Goal: Task Accomplishment & Management: Manage account settings

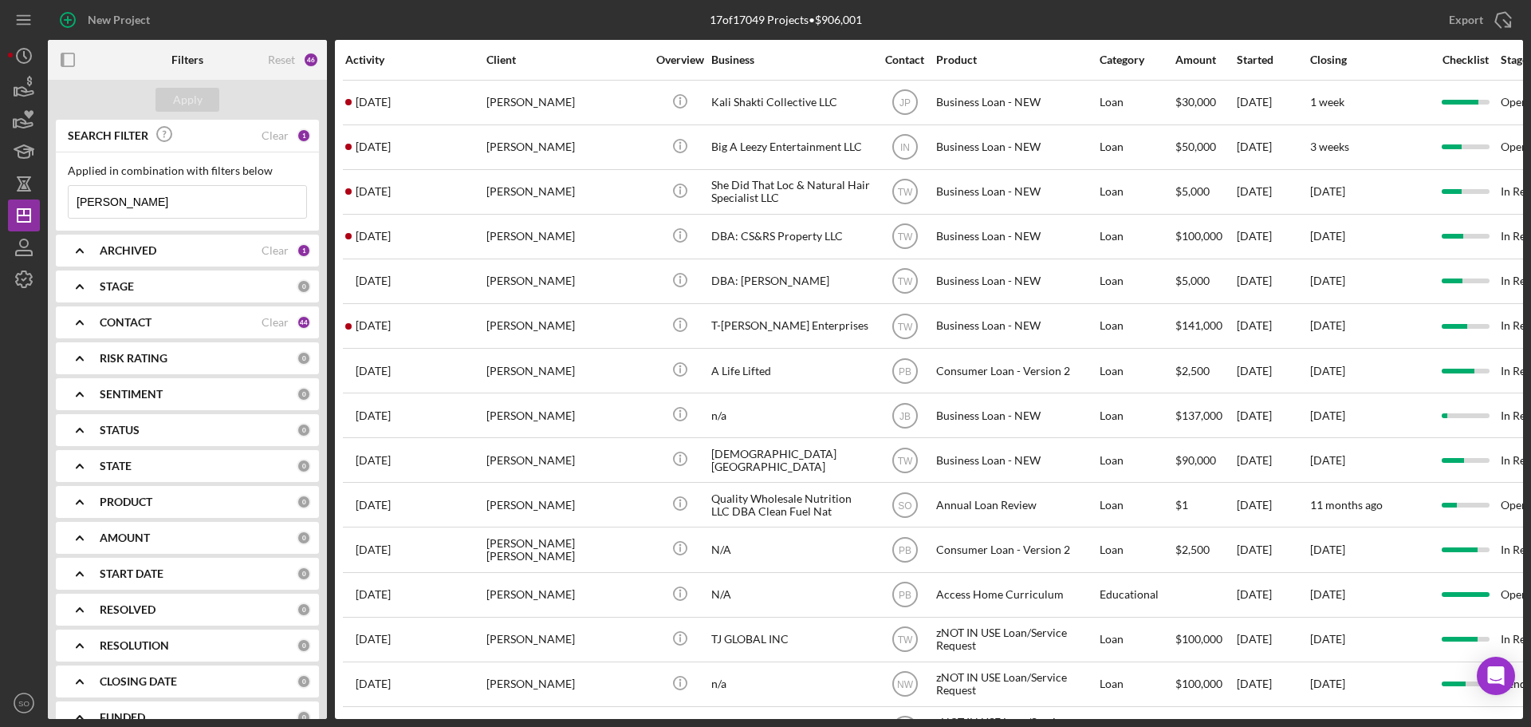
click at [161, 194] on input "[PERSON_NAME]" at bounding box center [188, 202] width 238 height 32
drag, startPoint x: 135, startPoint y: 201, endPoint x: 47, endPoint y: 201, distance: 87.7
click at [47, 201] on div "New Project 17 of 17049 Projects • $906,001 [PERSON_NAME] Export Icon/Export Fi…" at bounding box center [765, 359] width 1515 height 719
click at [134, 208] on input "[PERSON_NAME]" at bounding box center [188, 202] width 238 height 32
click at [136, 206] on input "[PERSON_NAME]" at bounding box center [188, 202] width 238 height 32
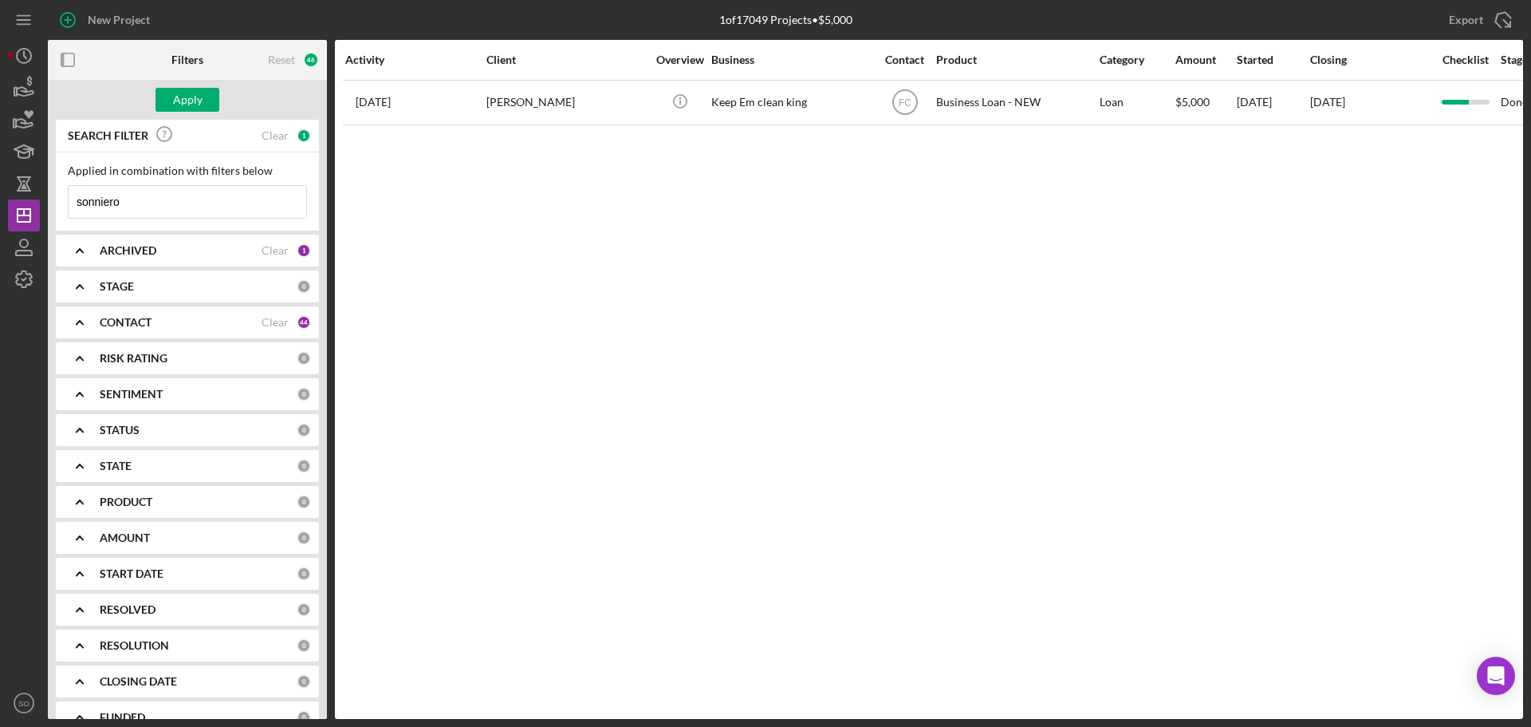
type input "[PERSON_NAME]"
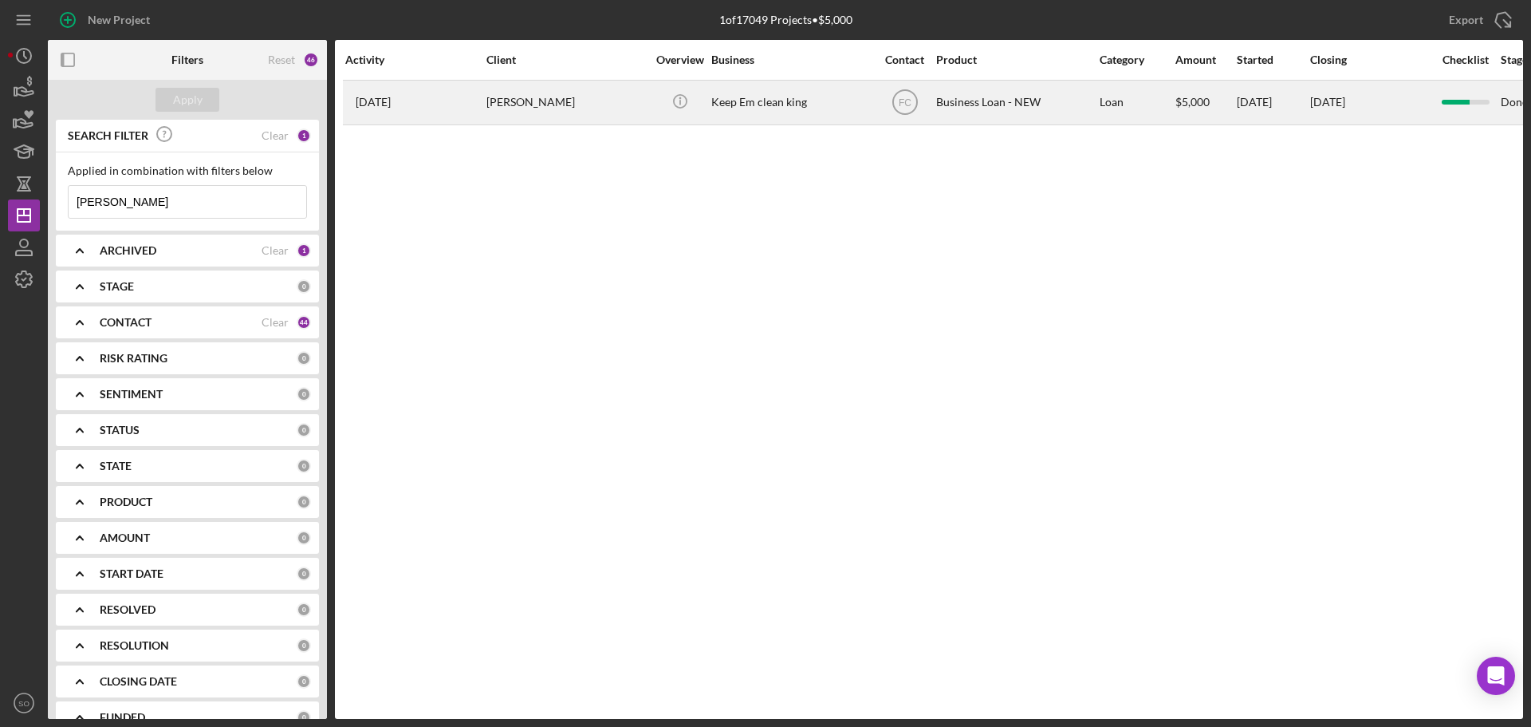
click at [532, 112] on div "[PERSON_NAME]" at bounding box center [566, 102] width 160 height 42
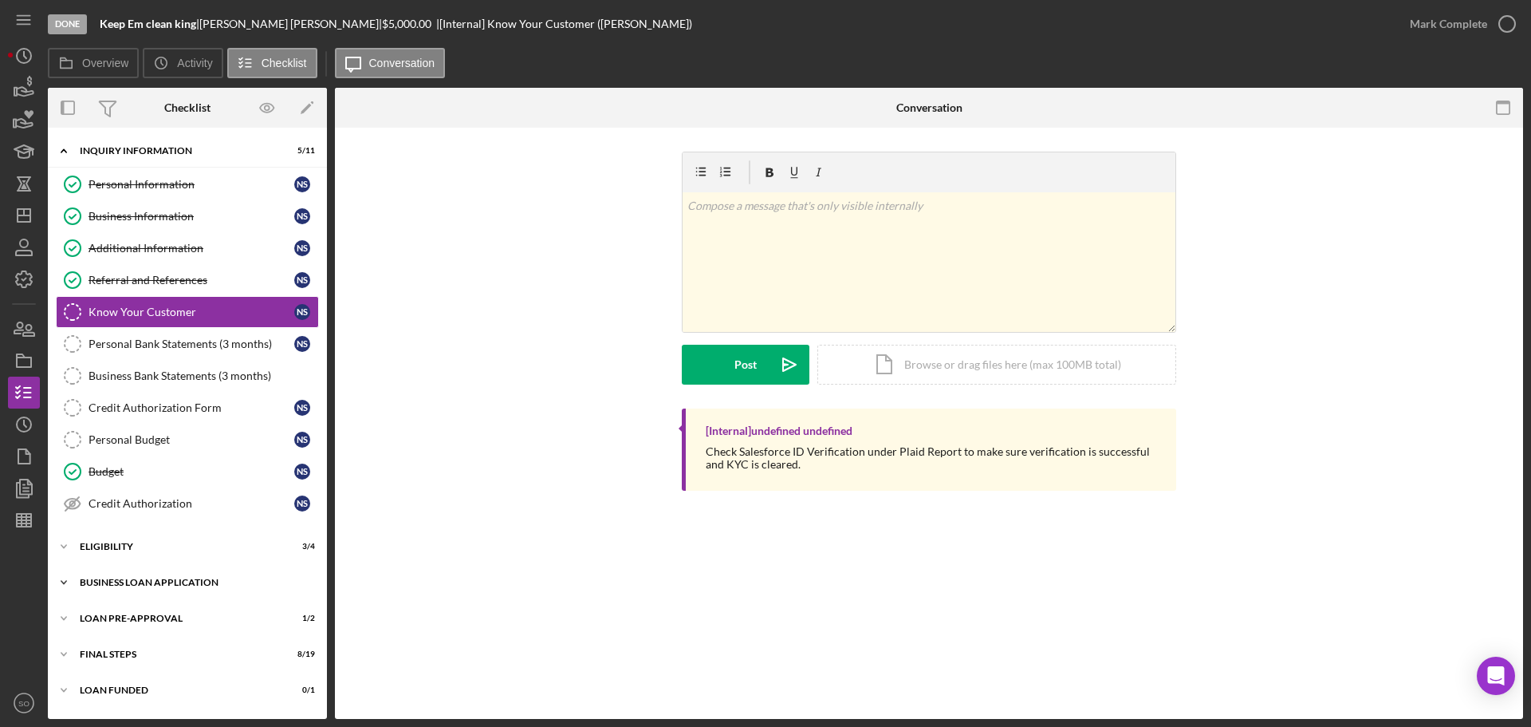
drag, startPoint x: 136, startPoint y: 580, endPoint x: 149, endPoint y: 571, distance: 16.1
click at [136, 580] on div "BUSINESS LOAN APPLICATION" at bounding box center [193, 582] width 227 height 10
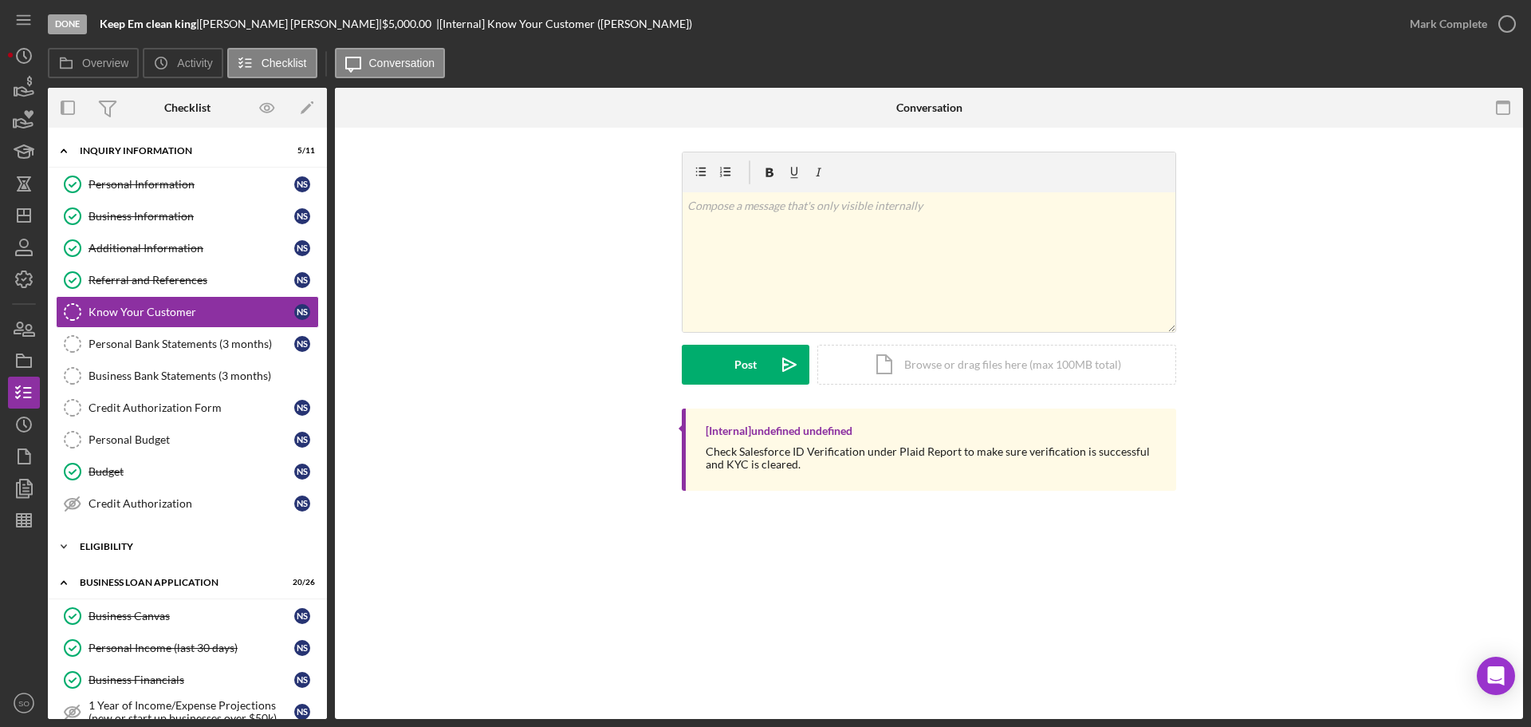
scroll to position [319, 0]
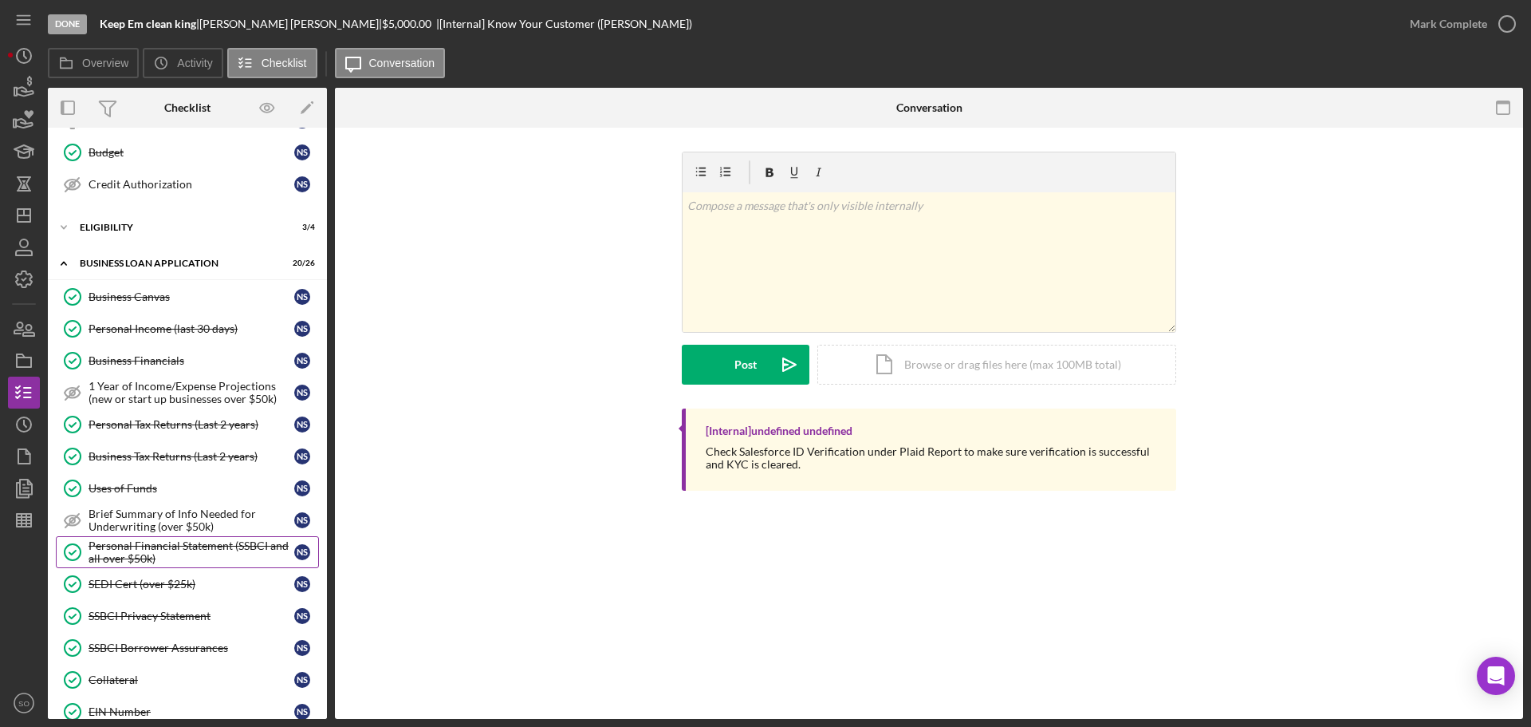
click at [169, 542] on div "Personal Financial Statement (SSBCI and all over $50k)" at bounding box center [192, 552] width 206 height 26
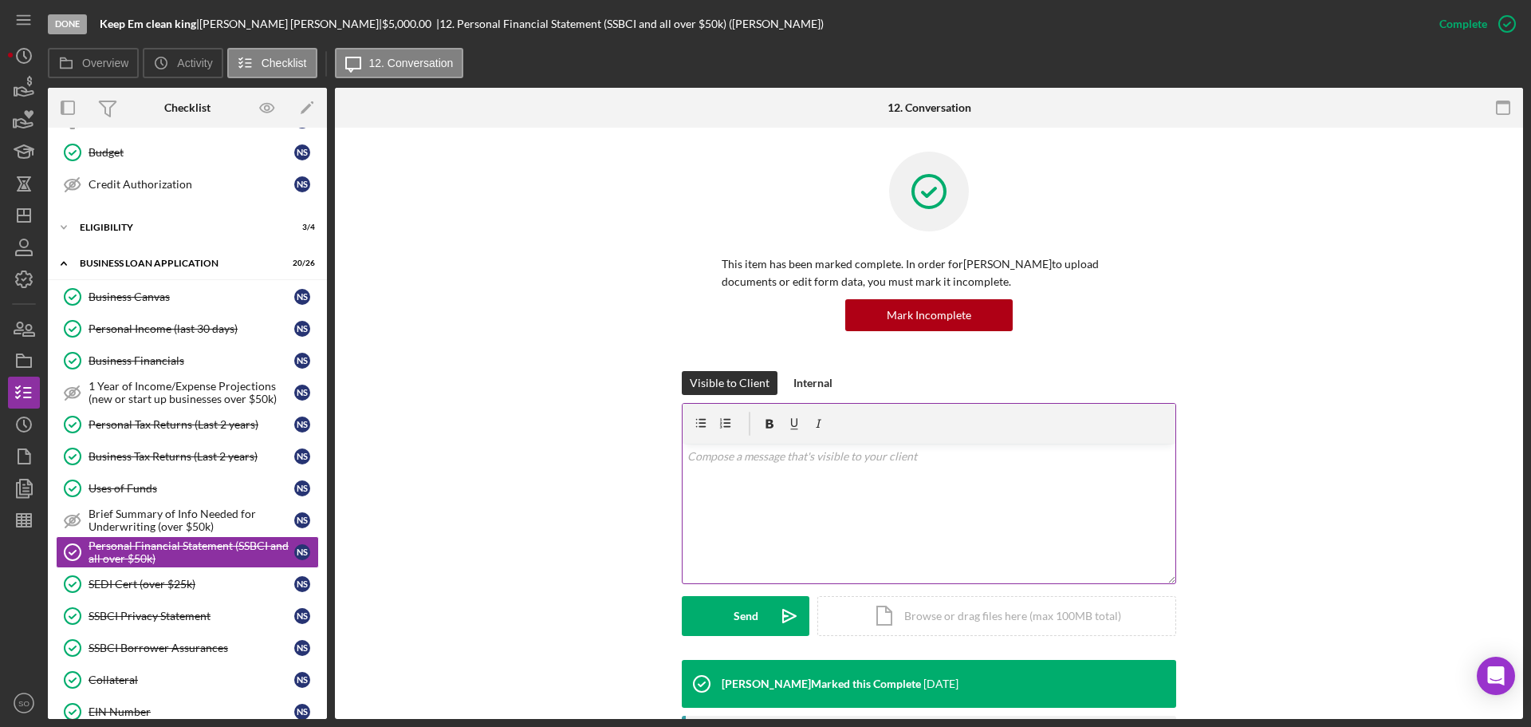
scroll to position [319, 0]
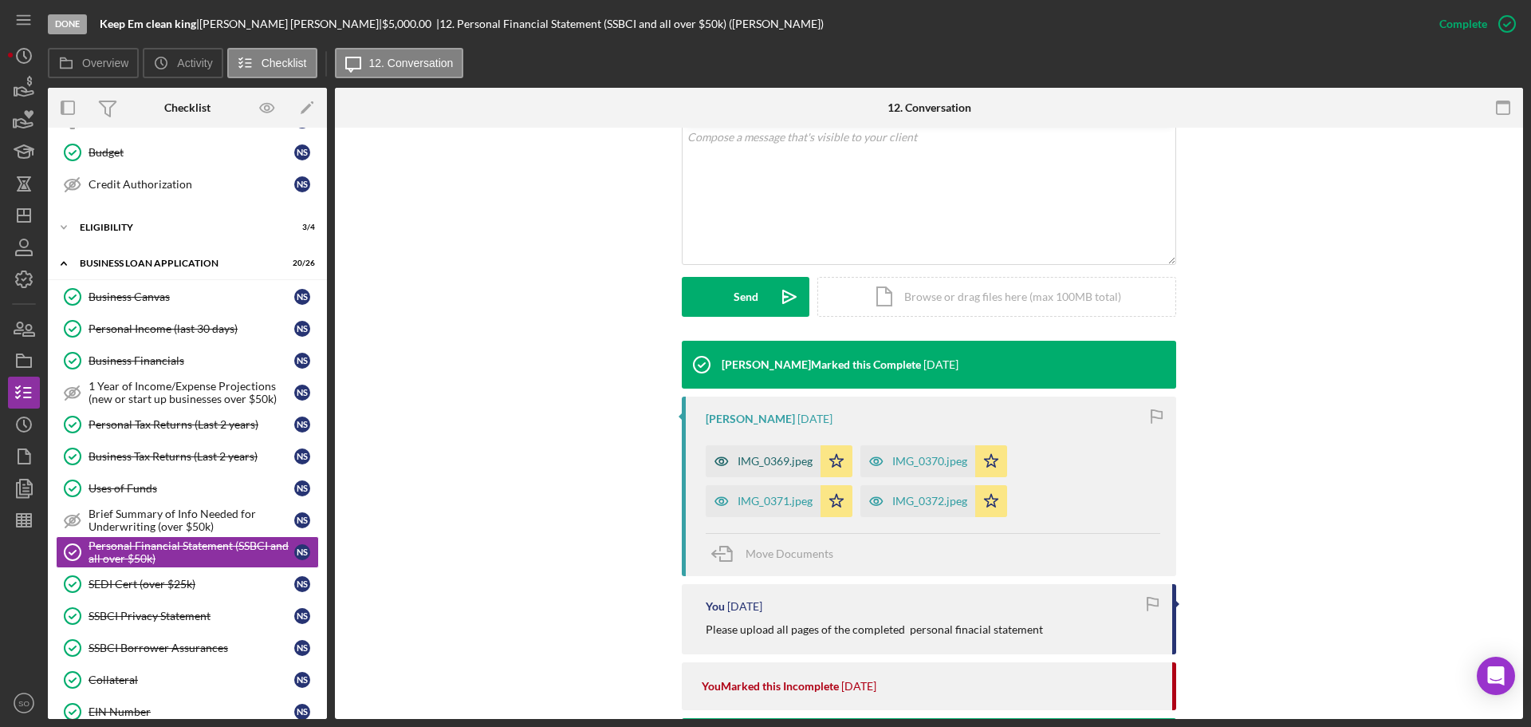
click at [765, 469] on div "IMG_0369.jpeg" at bounding box center [763, 461] width 115 height 32
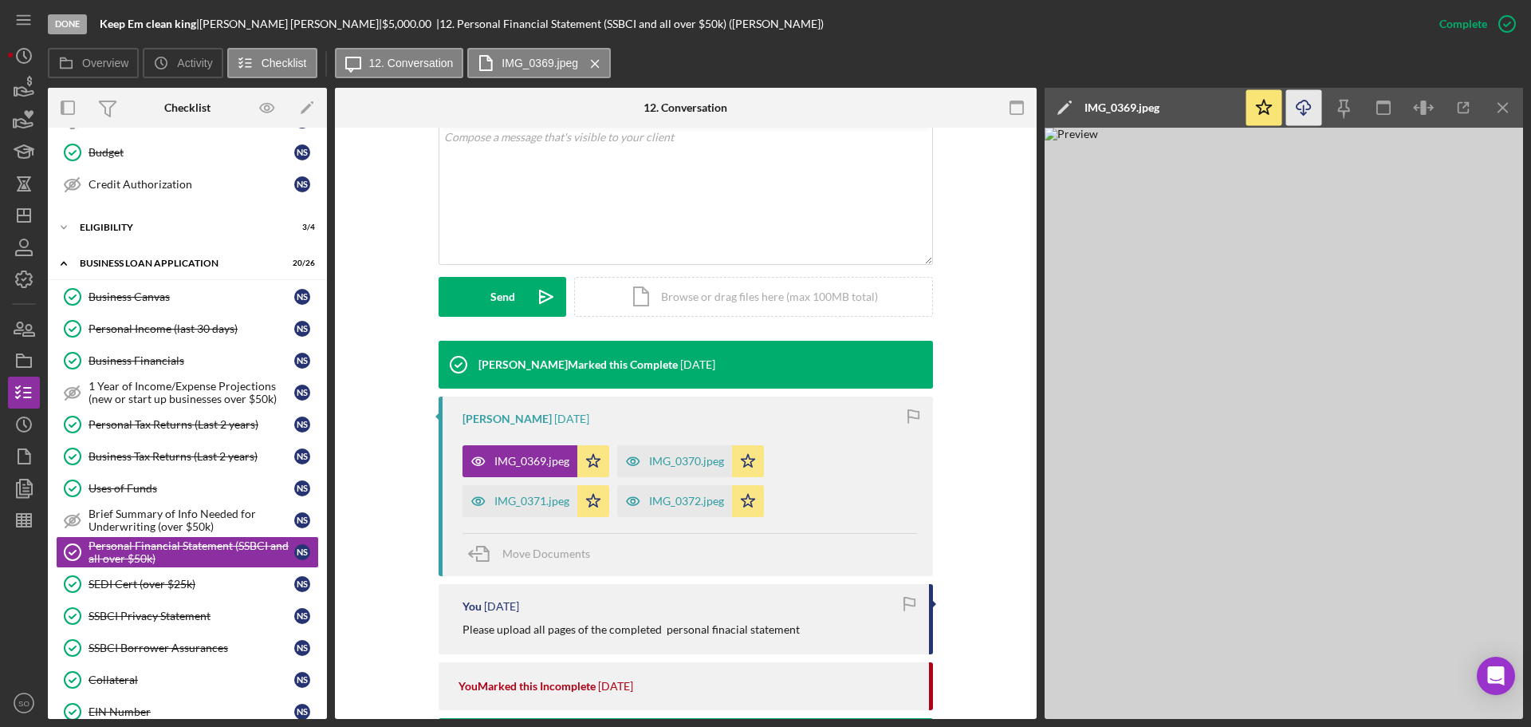
click at [1306, 114] on icon "Icon/Download" at bounding box center [1304, 108] width 36 height 36
click at [675, 459] on div "IMG_0370.jpeg" at bounding box center [686, 461] width 75 height 13
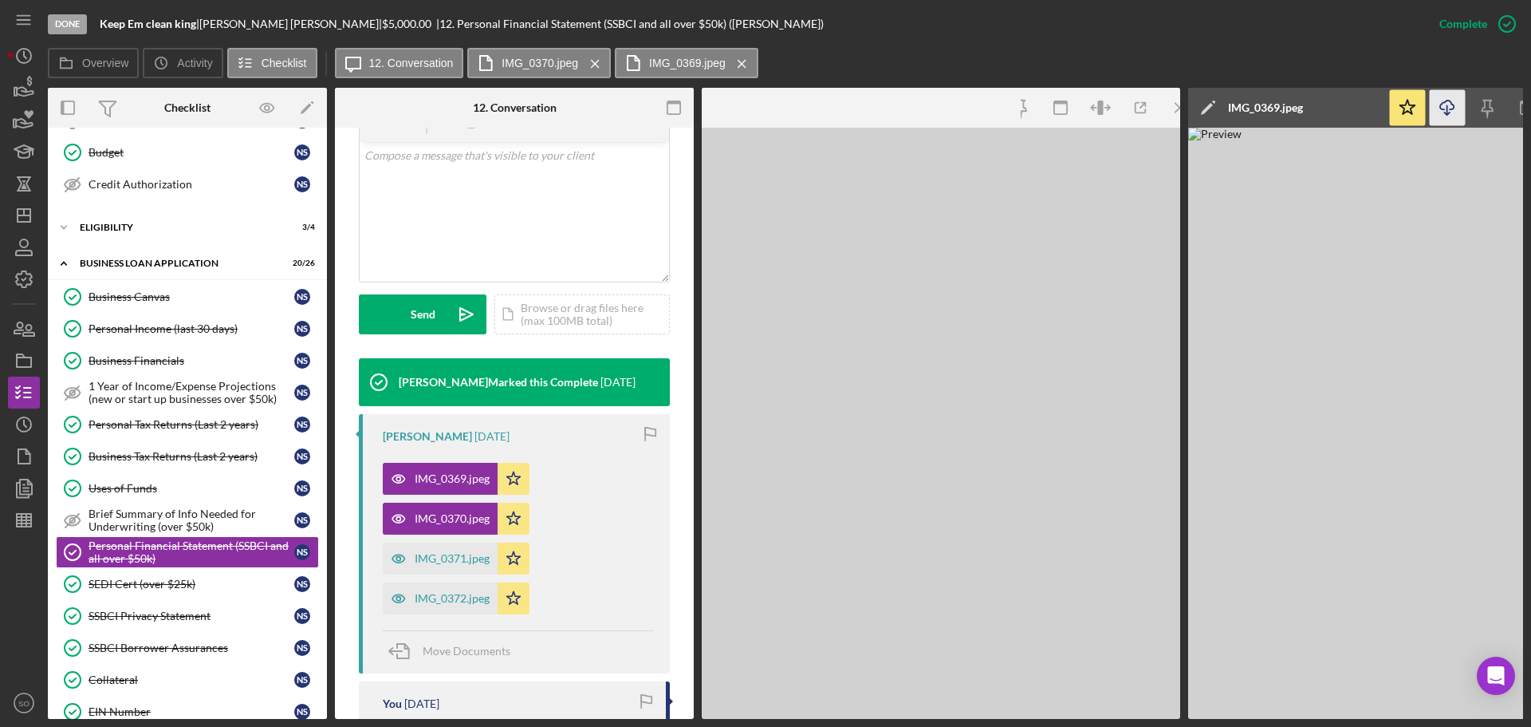
scroll to position [337, 0]
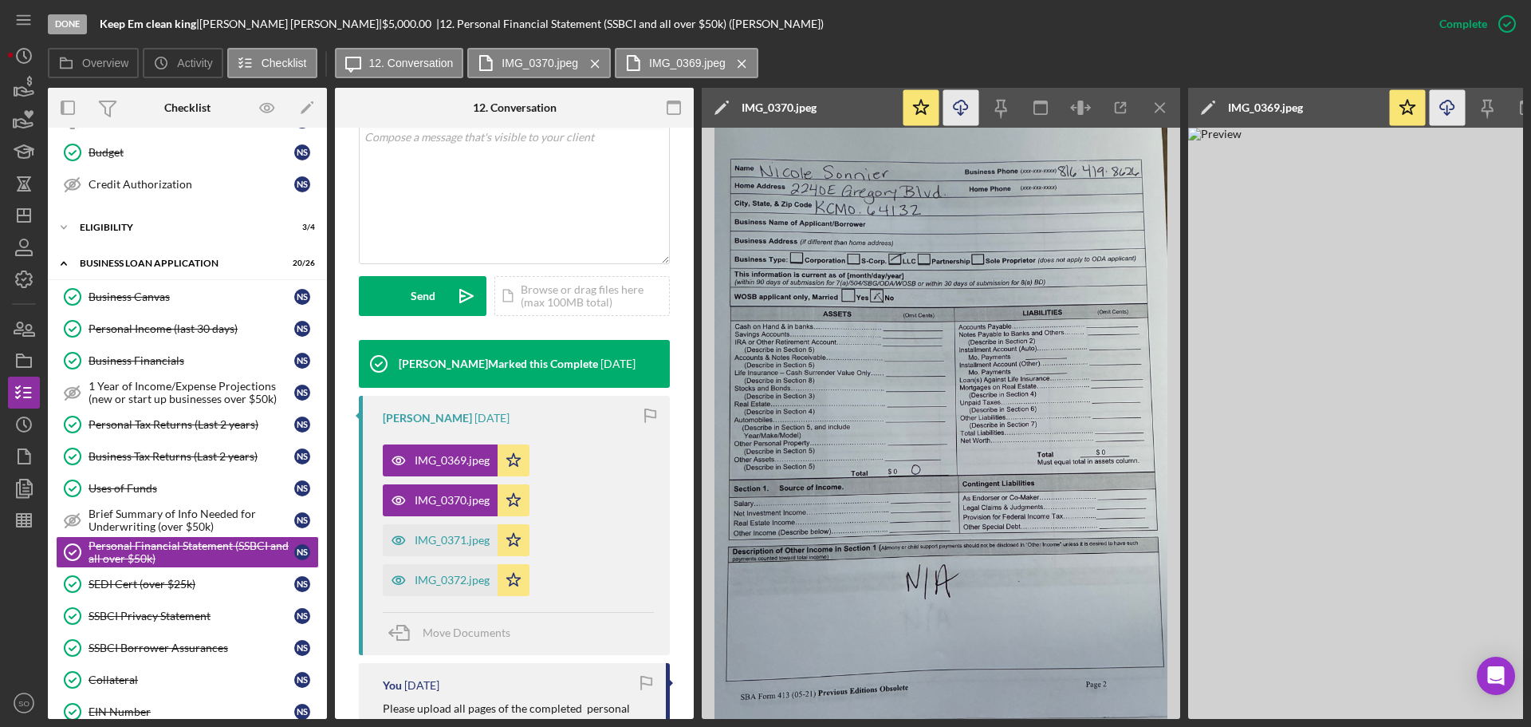
click at [963, 106] on icon "Icon/Download" at bounding box center [961, 108] width 36 height 36
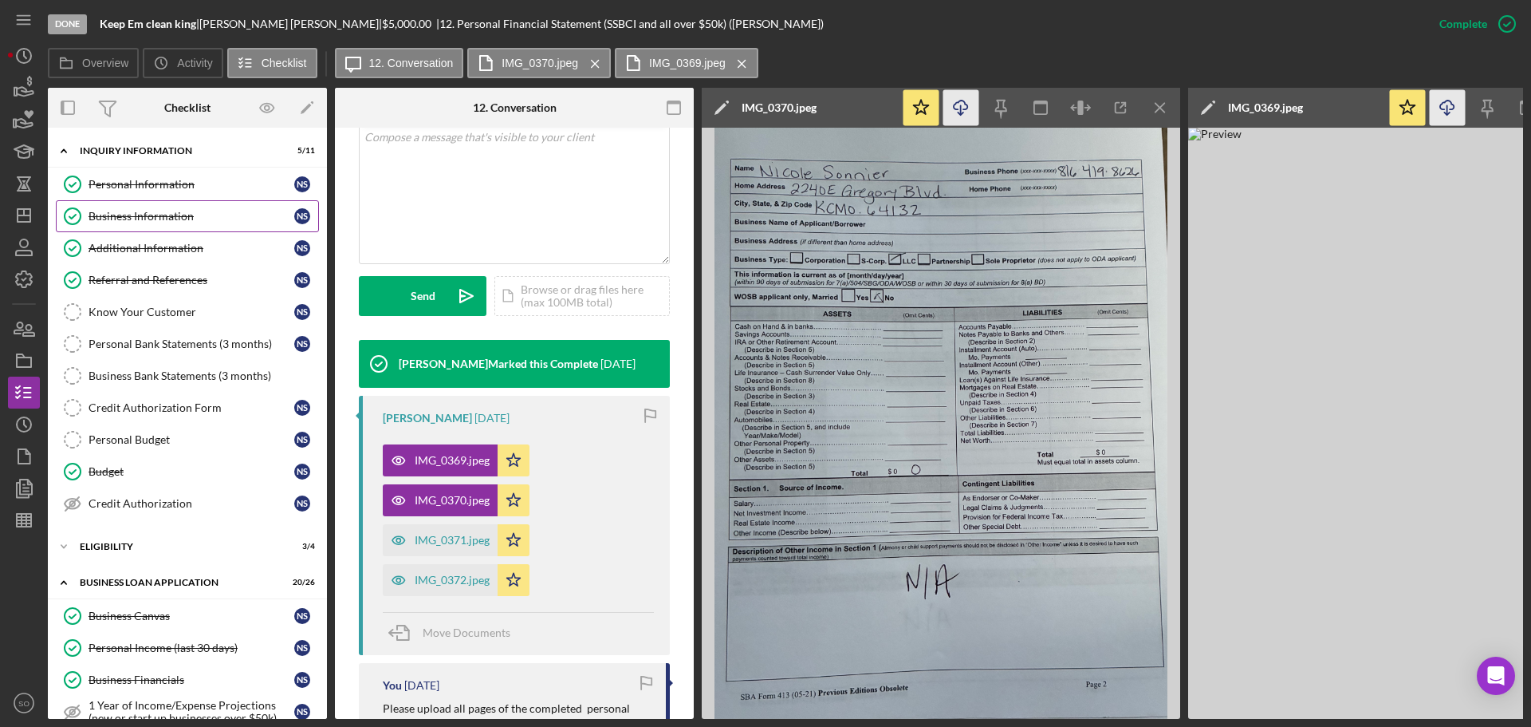
click at [170, 225] on link "Business Information Business Information N S" at bounding box center [187, 216] width 263 height 32
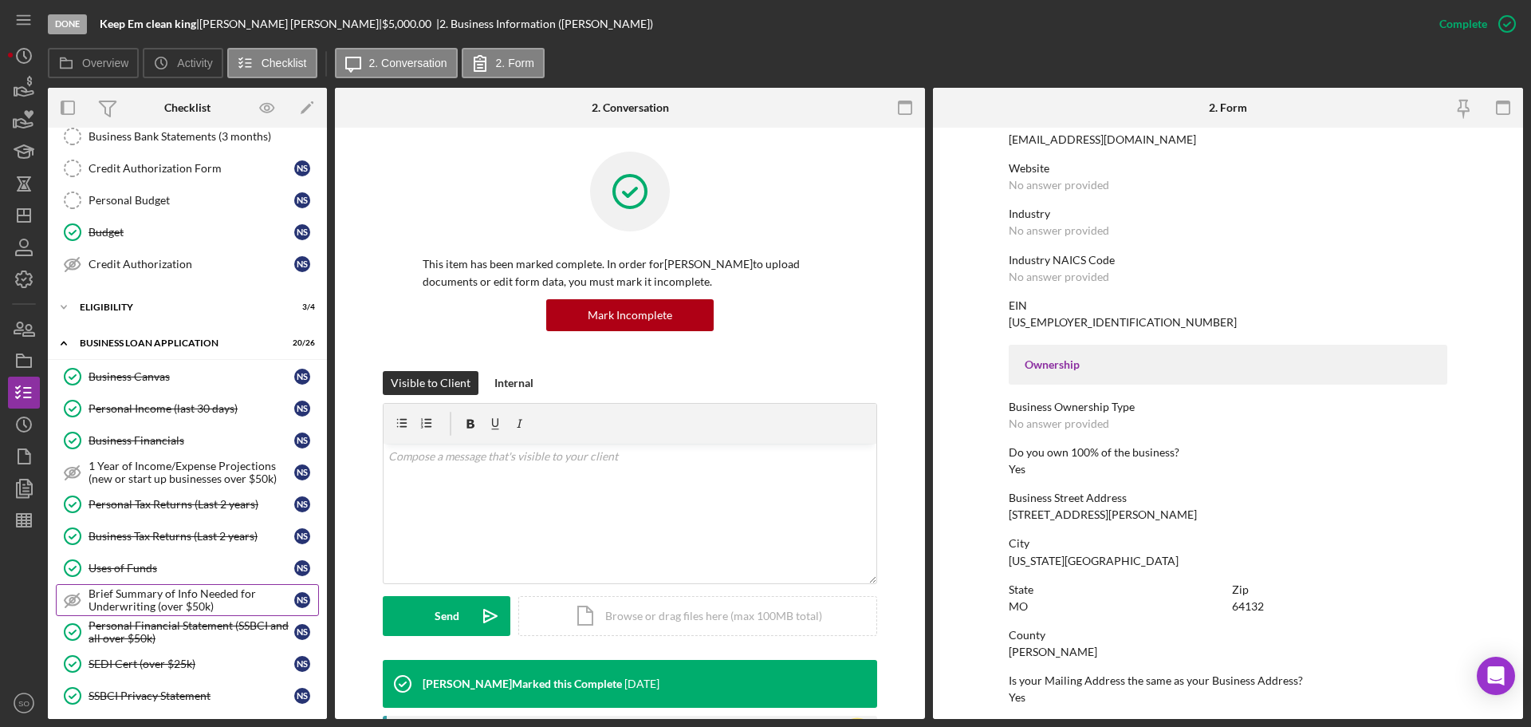
scroll to position [319, 0]
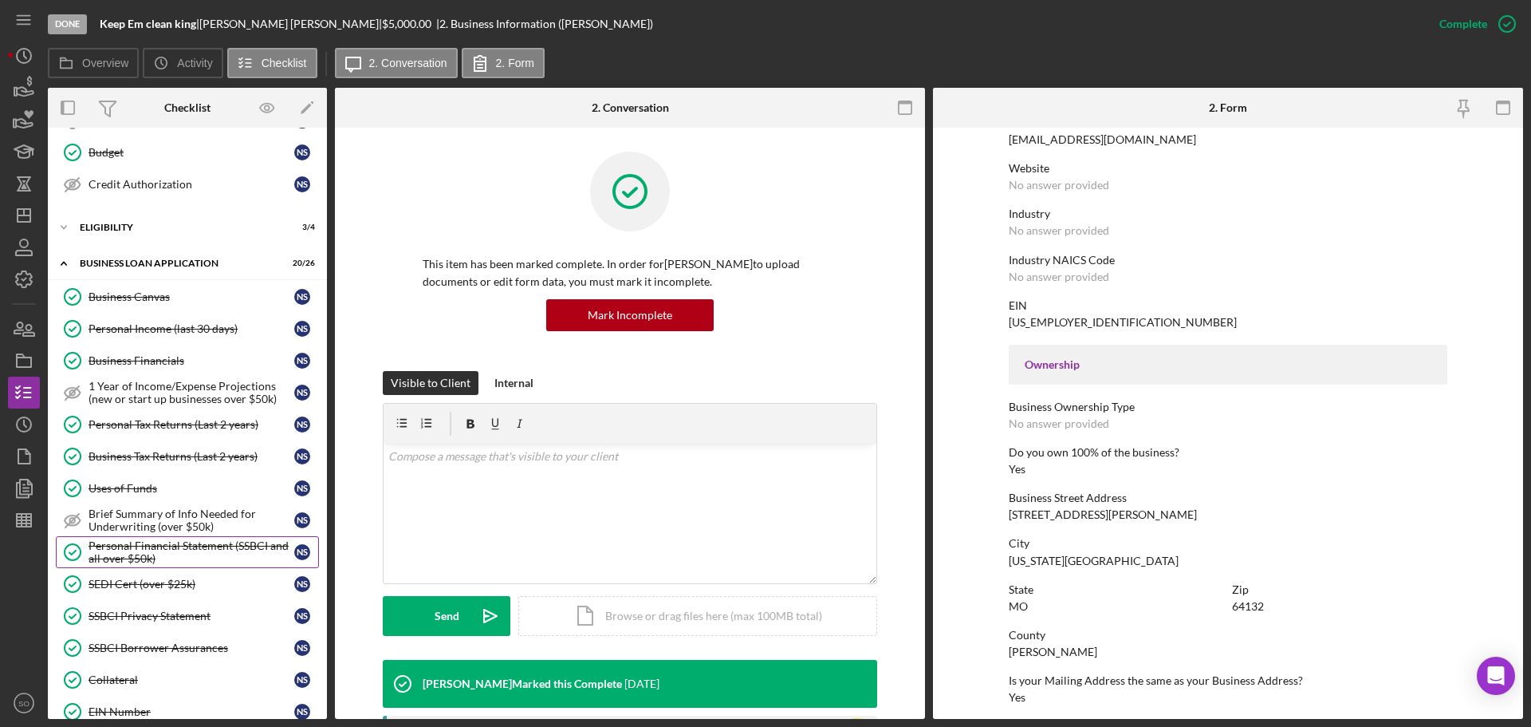
click at [158, 551] on div "Personal Financial Statement (SSBCI and all over $50k)" at bounding box center [192, 552] width 206 height 26
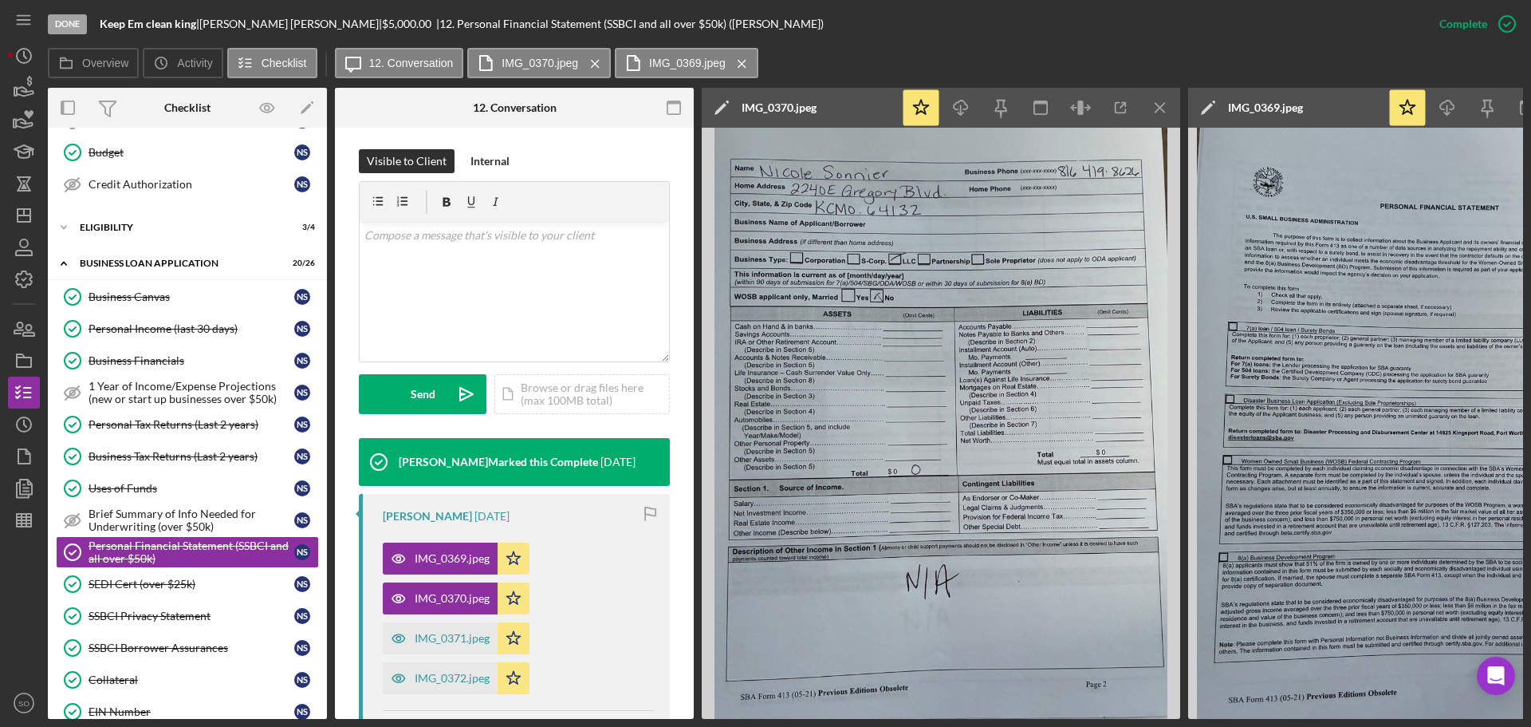
scroll to position [479, 0]
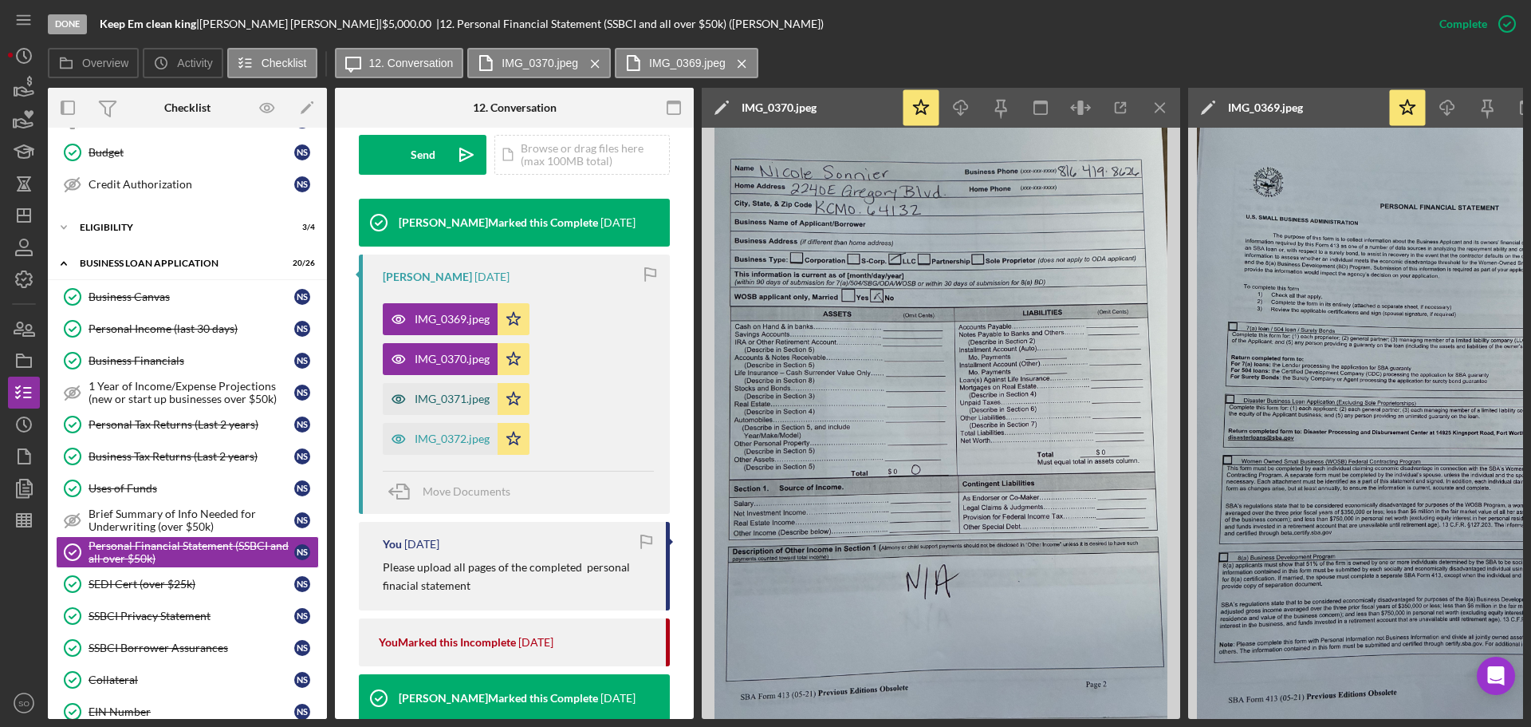
click at [459, 405] on div "IMG_0371.jpeg" at bounding box center [452, 398] width 75 height 13
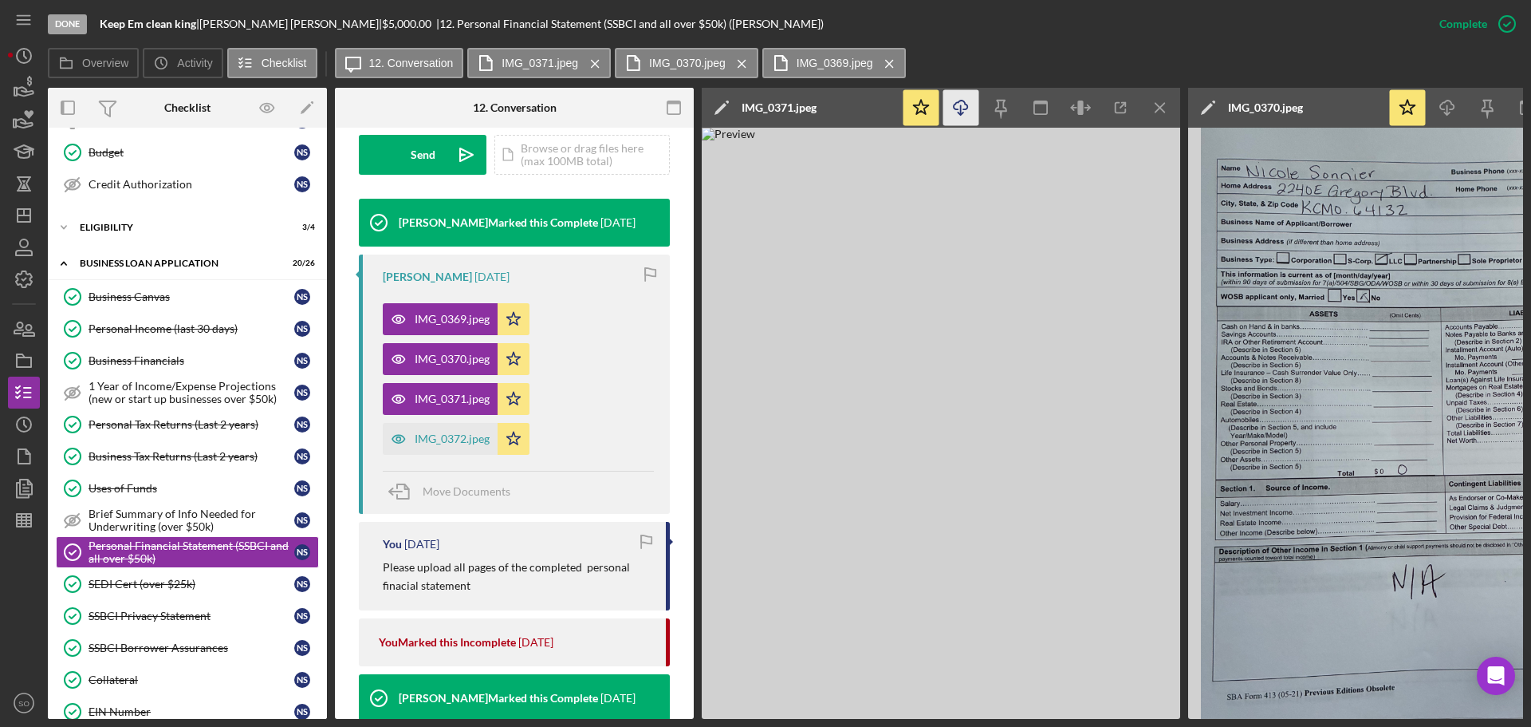
click at [963, 108] on icon "Icon/Download" at bounding box center [961, 108] width 36 height 36
click at [452, 435] on div "IMG_0372.jpeg" at bounding box center [452, 438] width 75 height 13
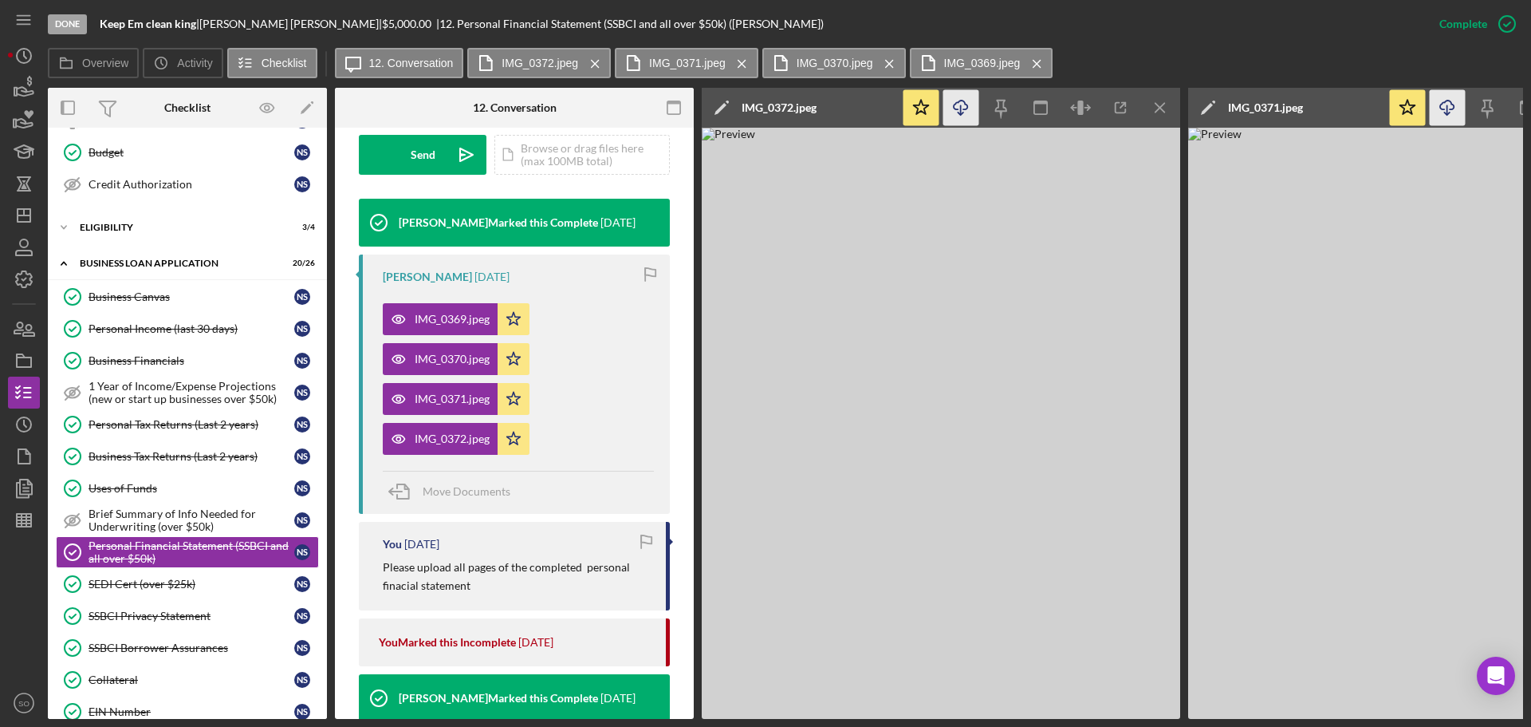
click at [962, 109] on icon "Icon/Download" at bounding box center [961, 108] width 36 height 36
drag, startPoint x: 190, startPoint y: 576, endPoint x: 628, endPoint y: 406, distance: 469.6
click at [190, 576] on link "SEDI Cert (over $25k) SEDI Cert (over $25k) N S" at bounding box center [187, 584] width 263 height 32
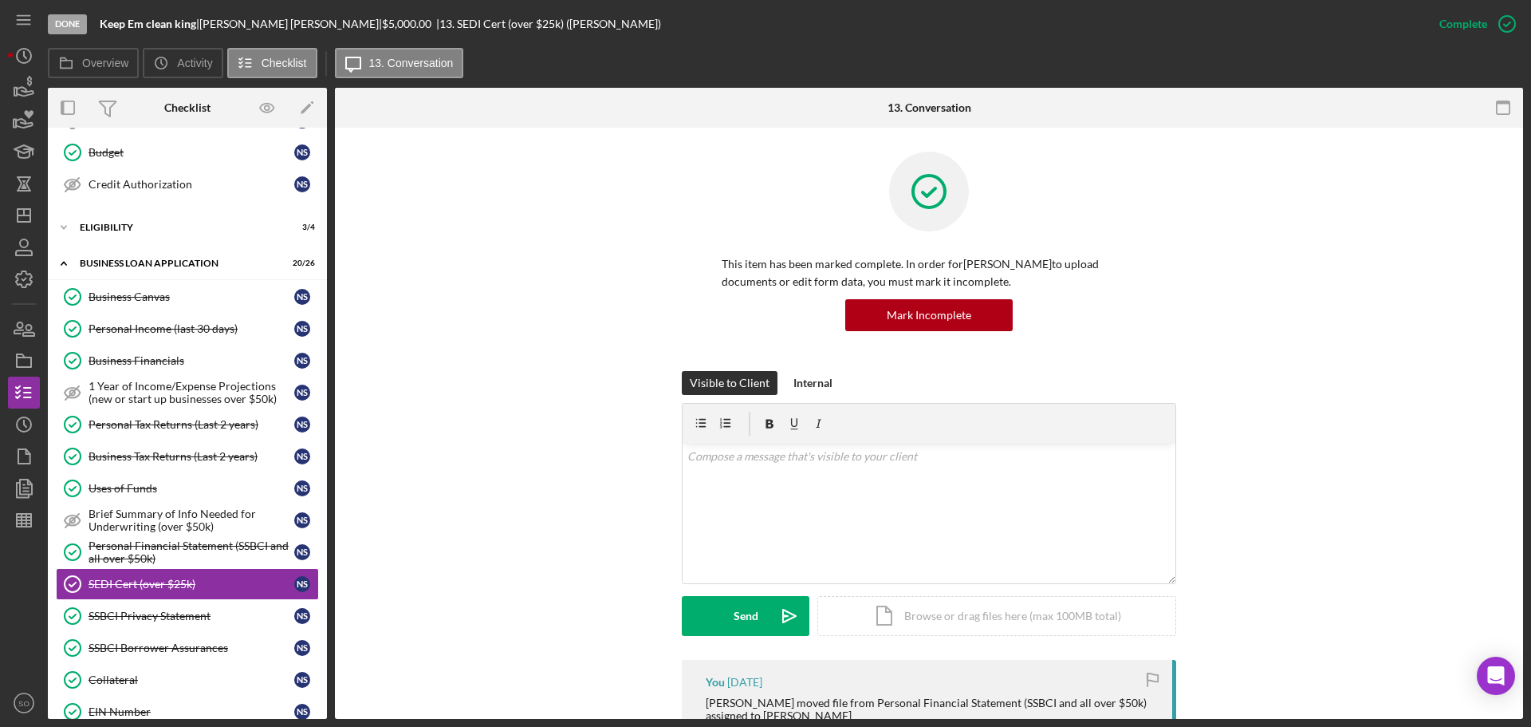
scroll to position [319, 0]
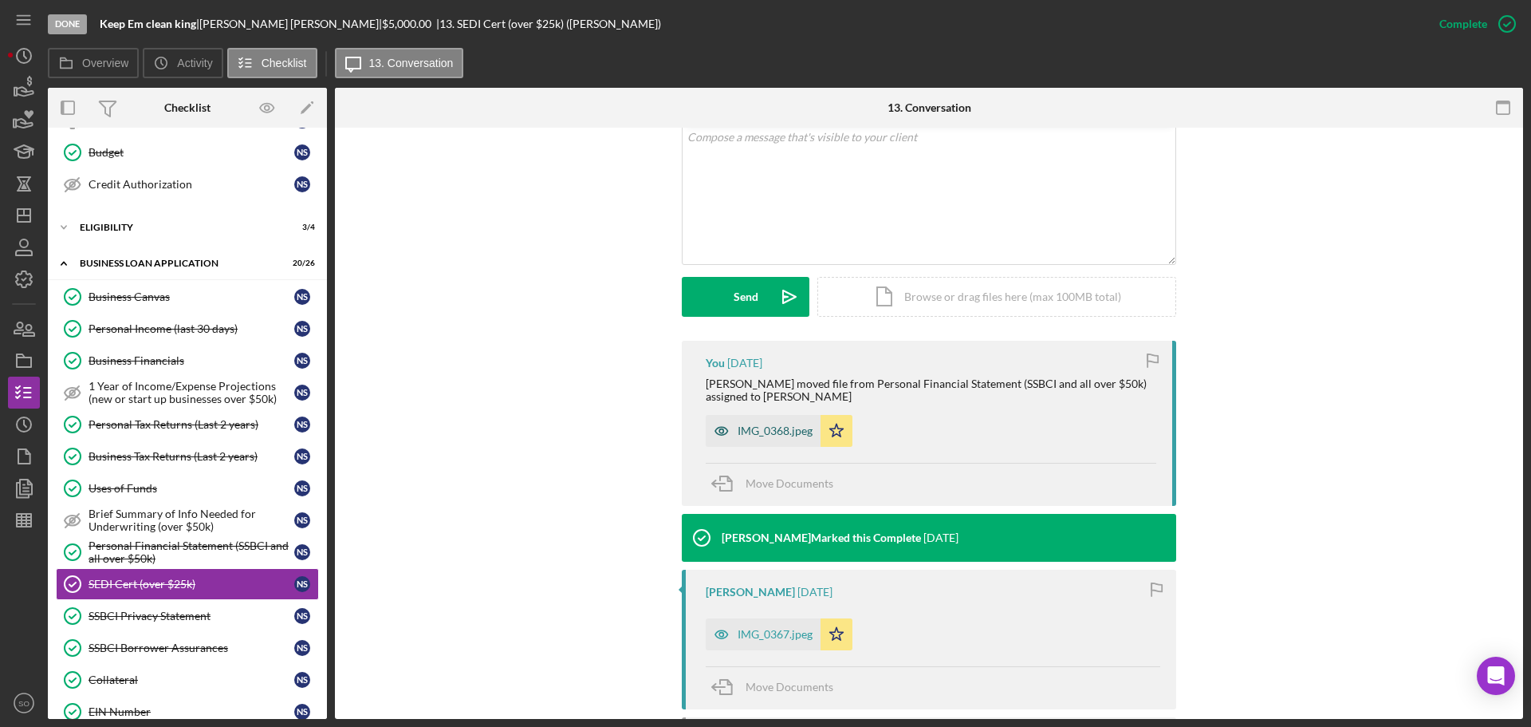
click at [784, 436] on div "IMG_0368.jpeg" at bounding box center [775, 430] width 75 height 13
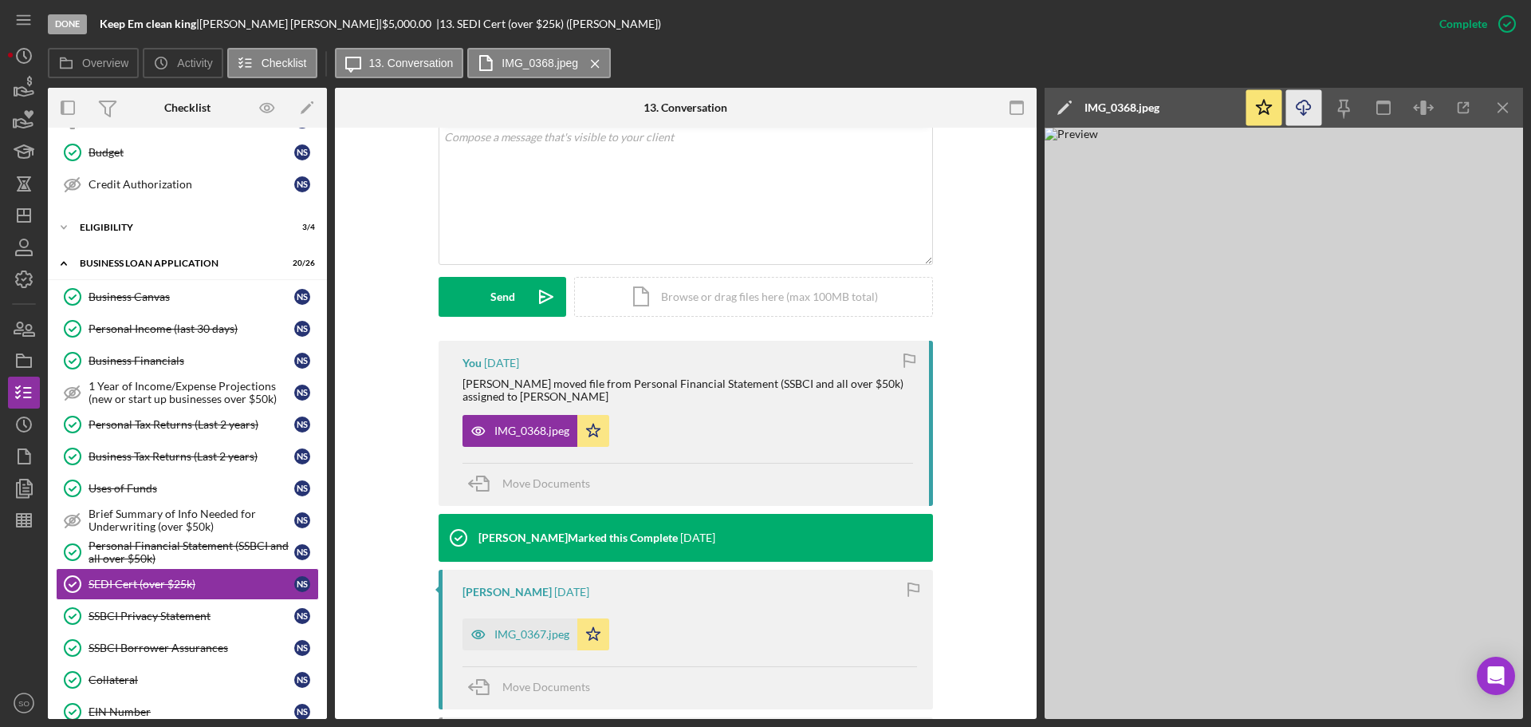
click at [1310, 104] on icon "button" at bounding box center [1304, 104] width 14 height 9
click at [542, 628] on div "IMG_0367.jpeg" at bounding box center [531, 634] width 75 height 13
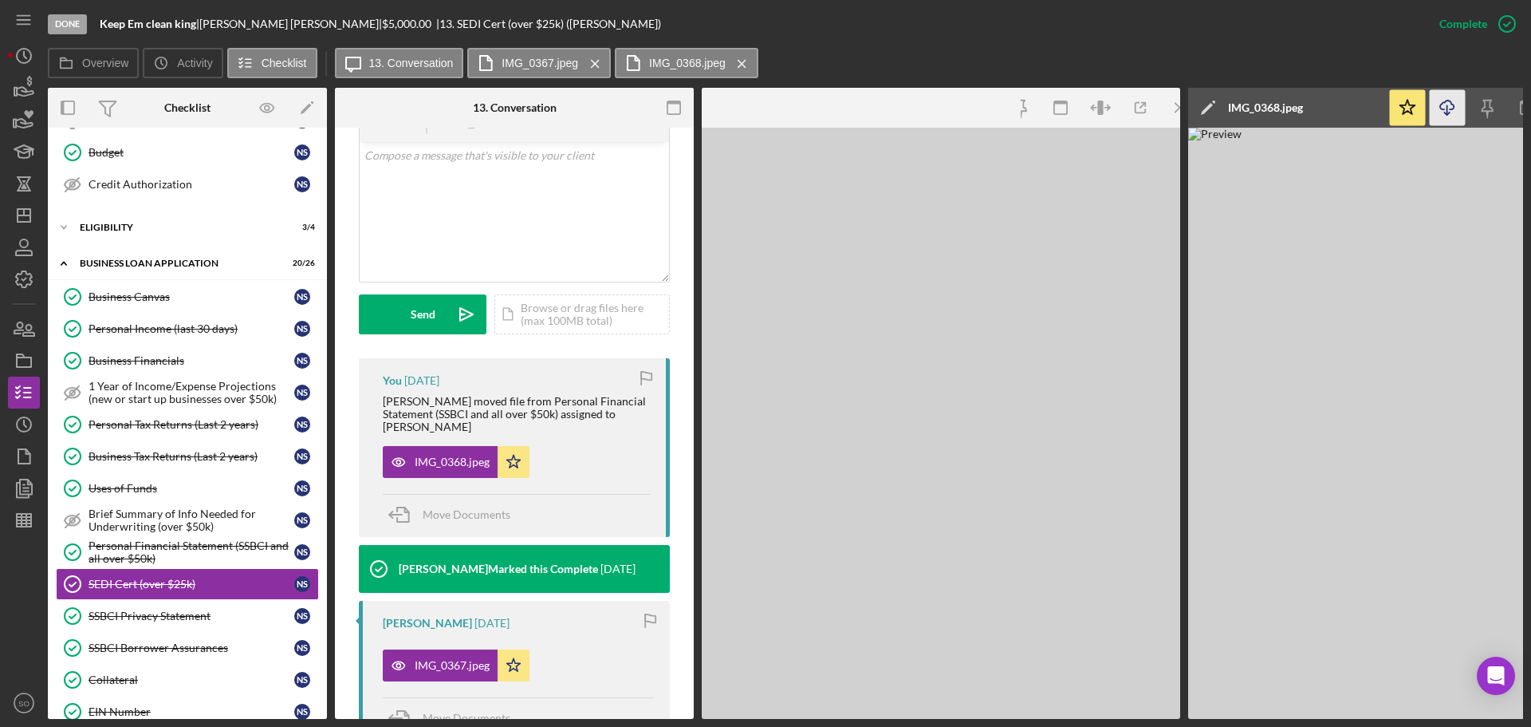
scroll to position [337, 0]
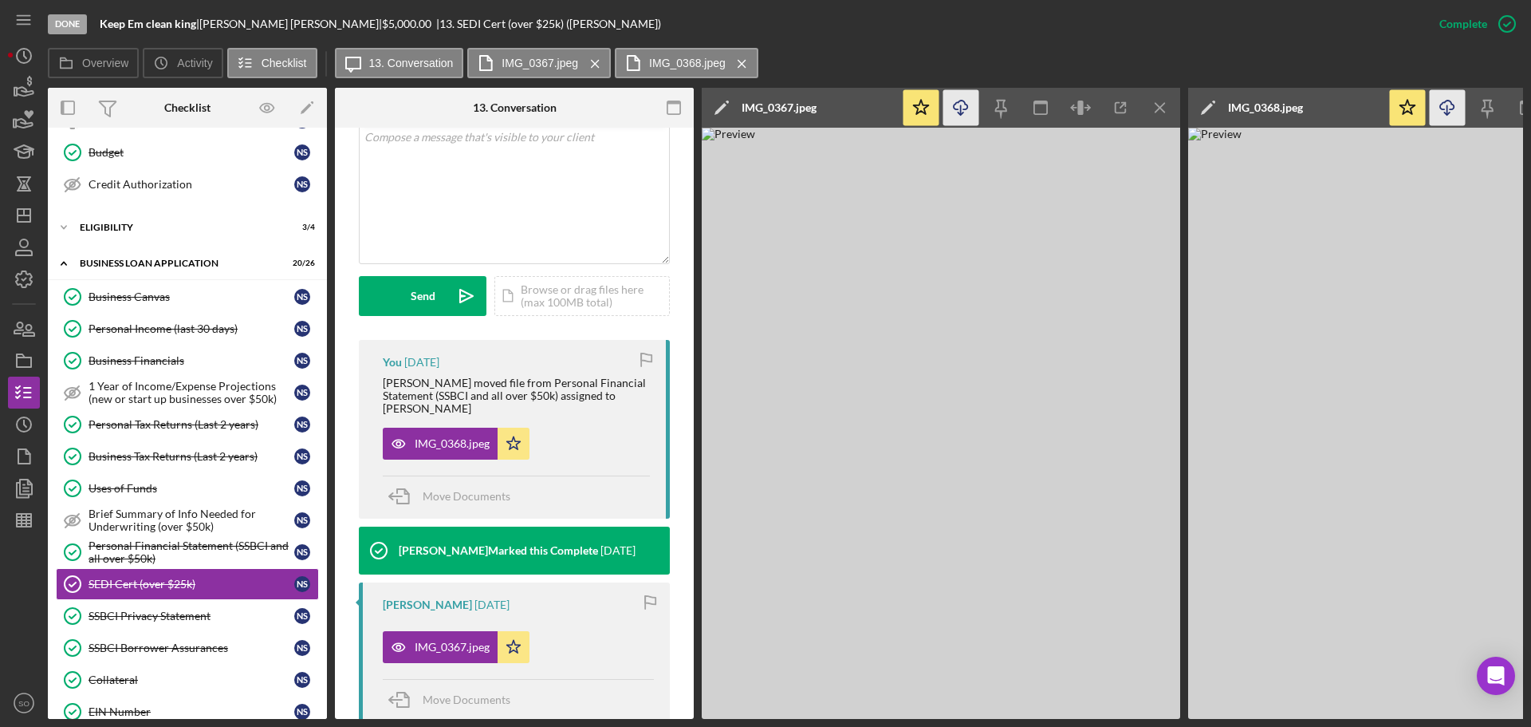
click at [965, 106] on icon "Icon/Download" at bounding box center [961, 108] width 36 height 36
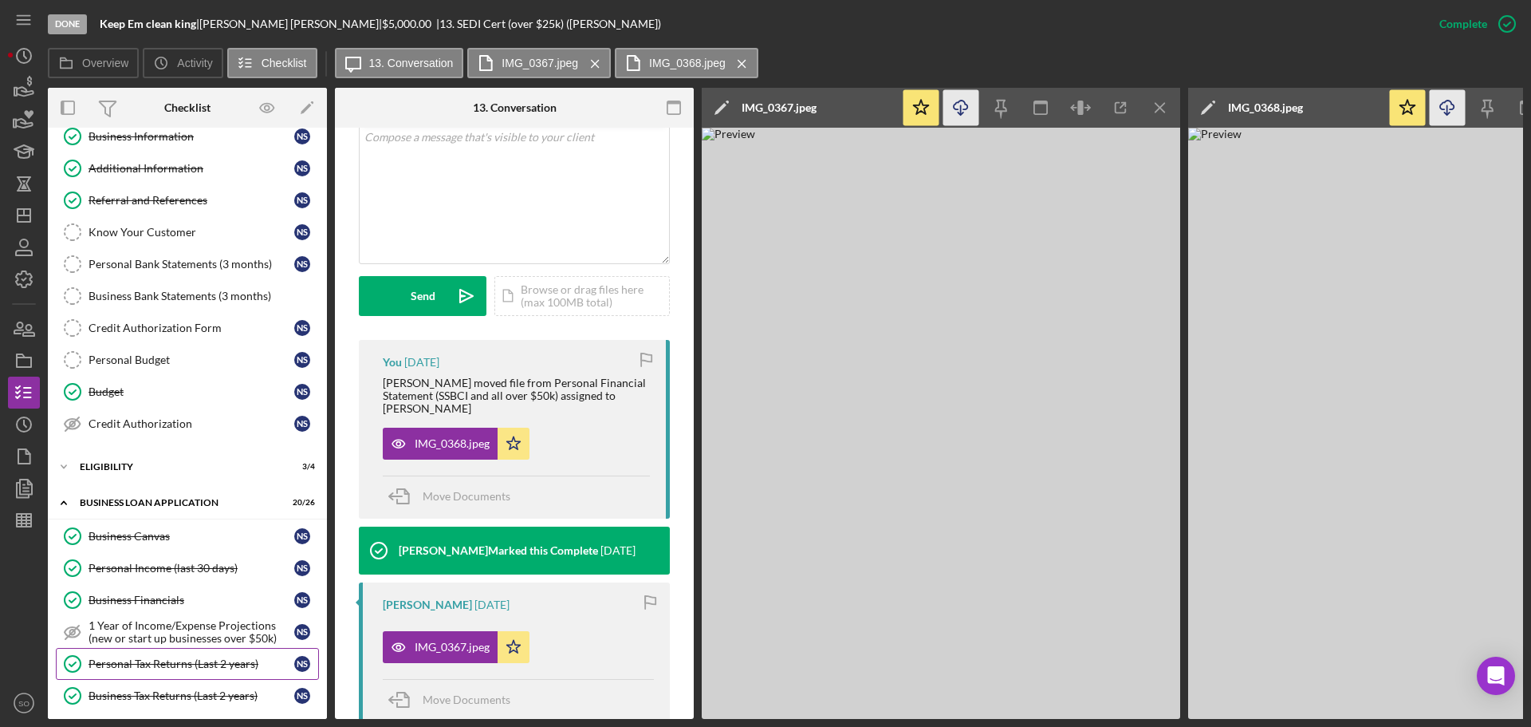
scroll to position [0, 0]
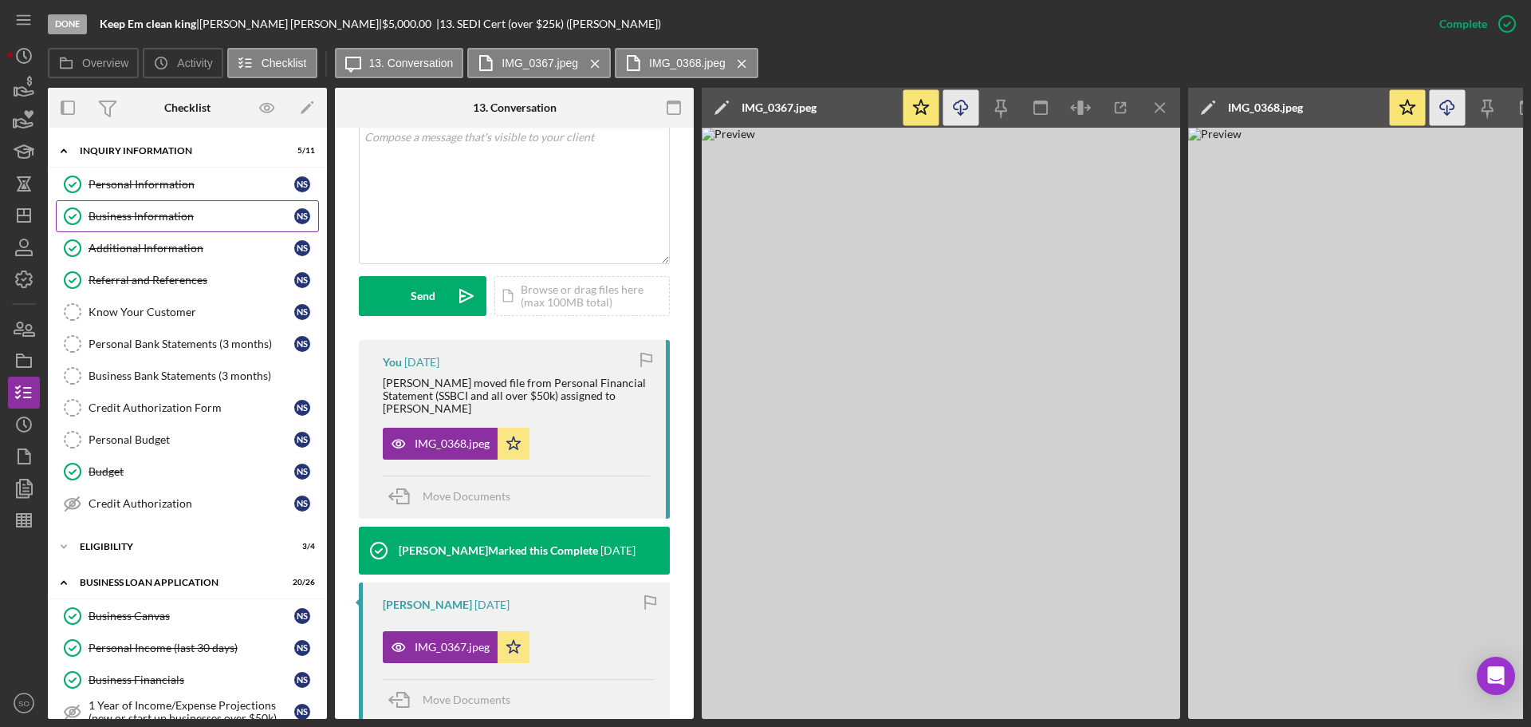
click at [177, 218] on div "Business Information" at bounding box center [192, 216] width 206 height 13
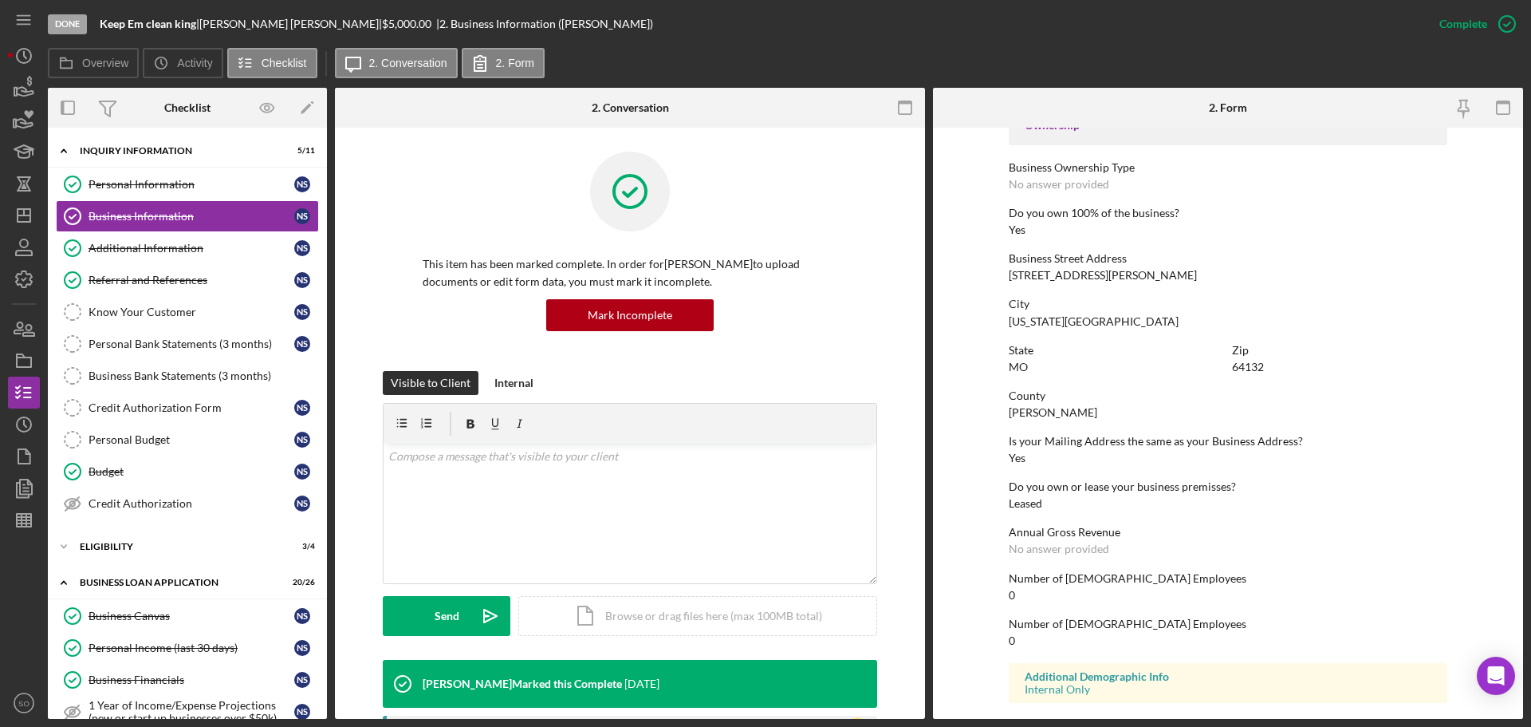
scroll to position [612, 0]
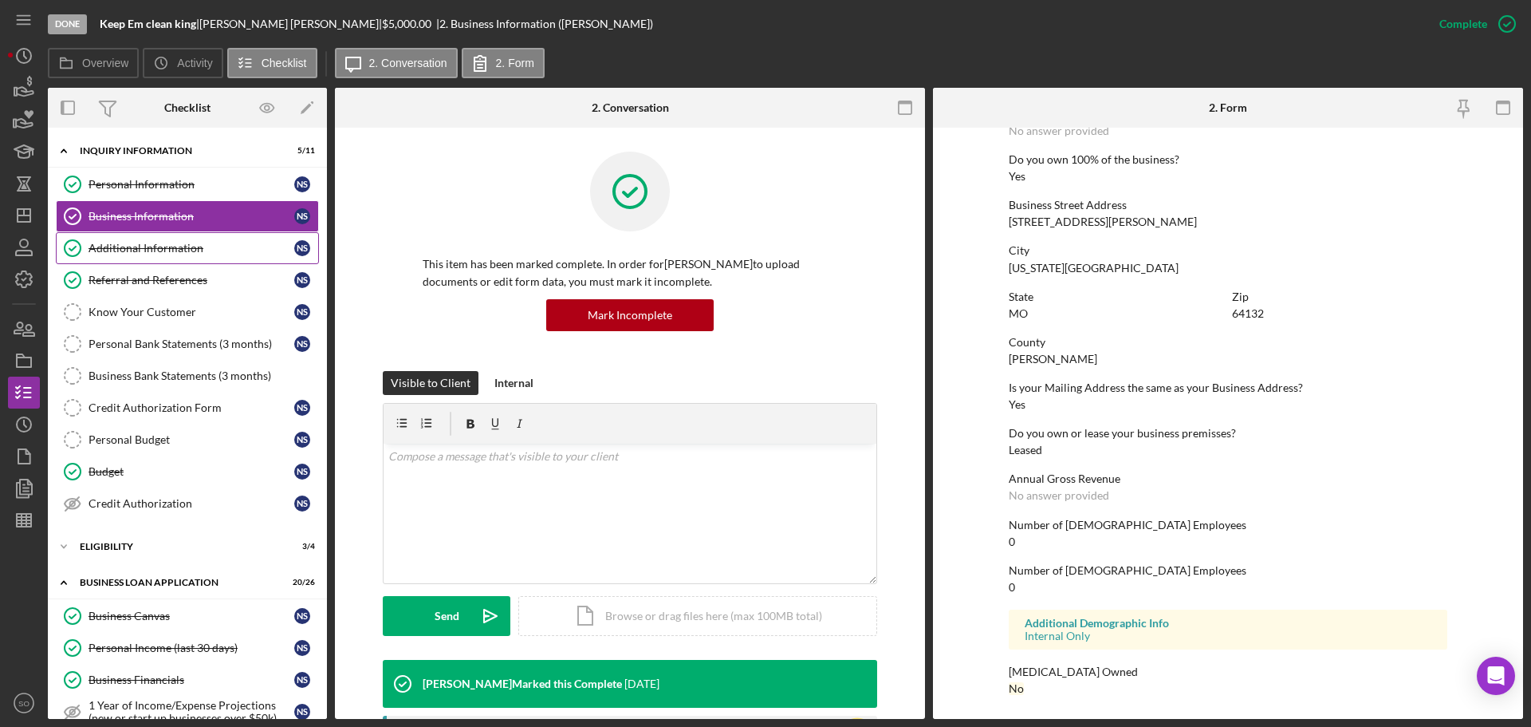
click at [188, 260] on link "Additional Information Additional Information N S" at bounding box center [187, 248] width 263 height 32
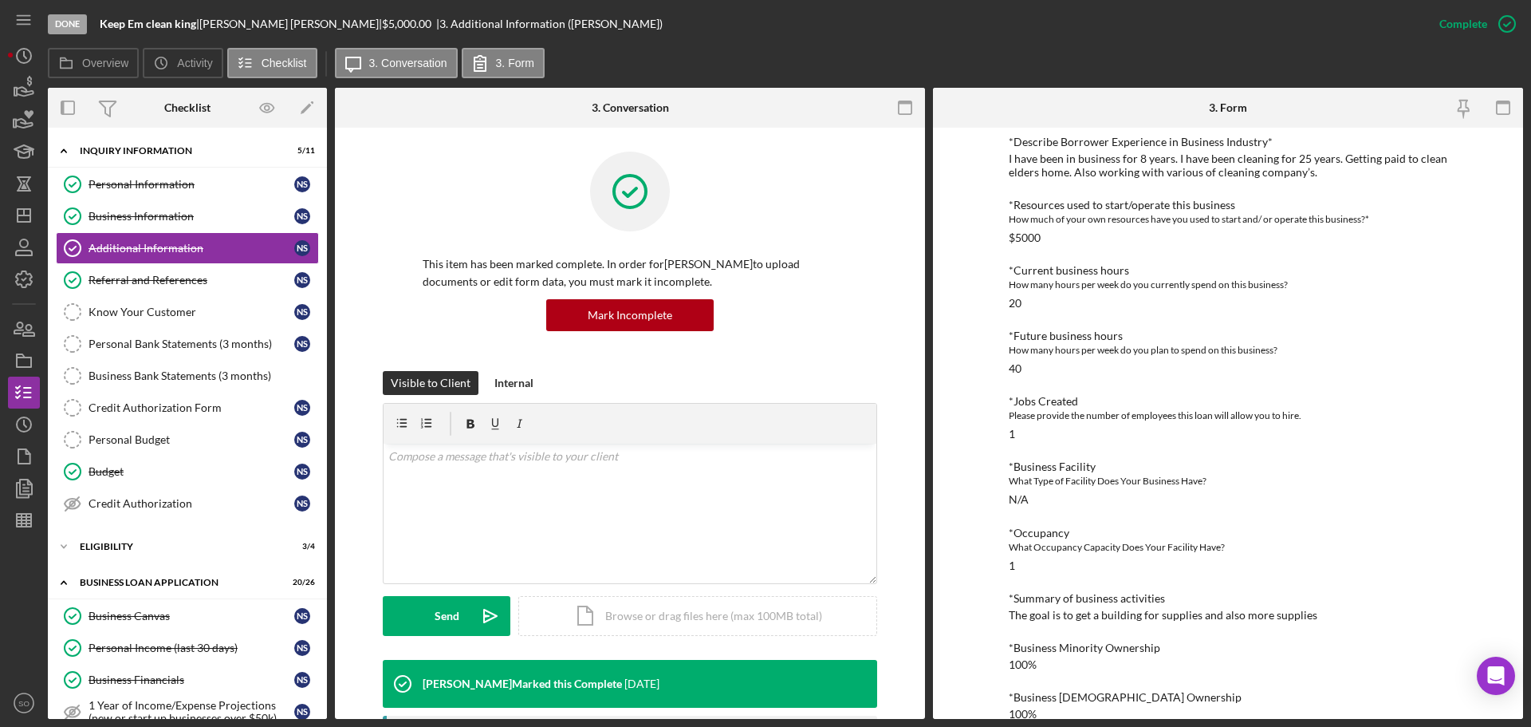
scroll to position [584, 0]
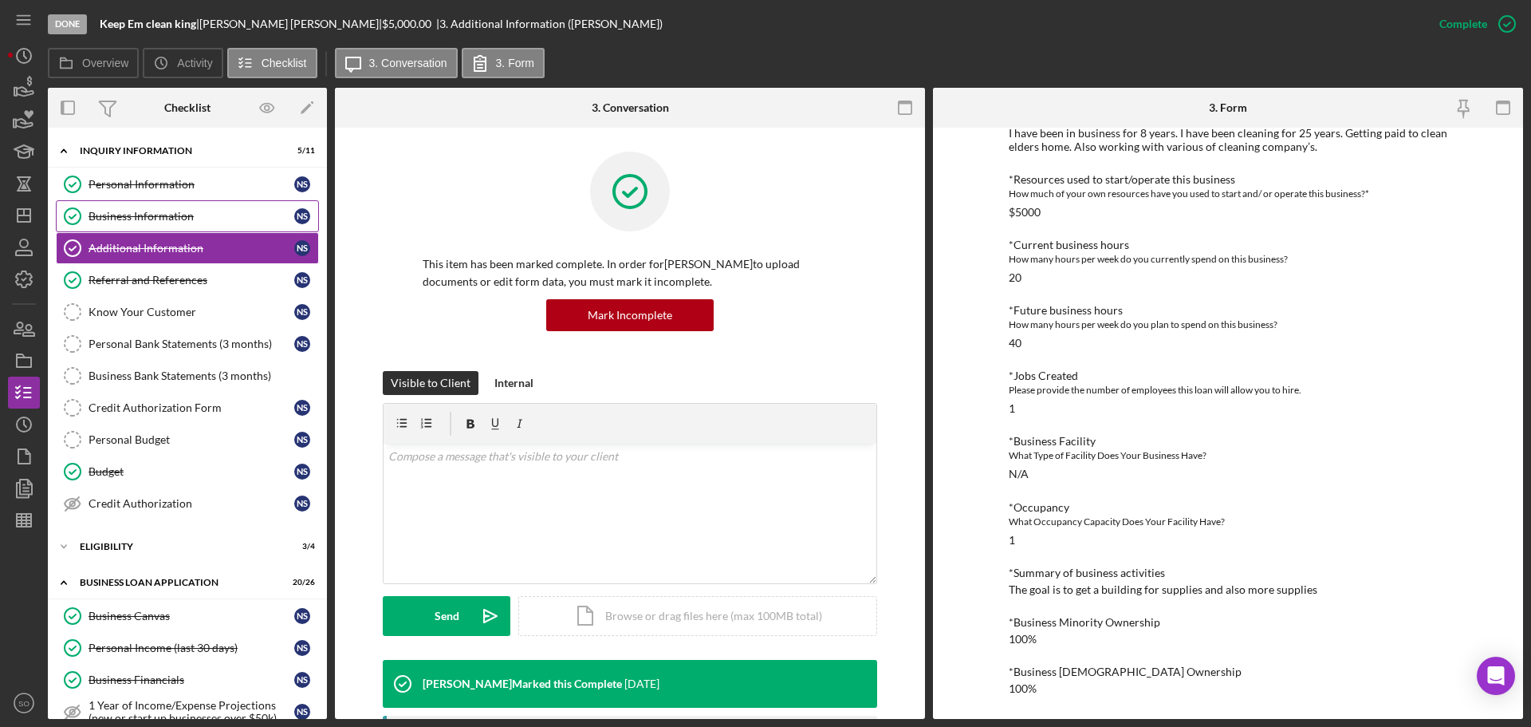
click at [142, 218] on div "Business Information" at bounding box center [192, 216] width 206 height 13
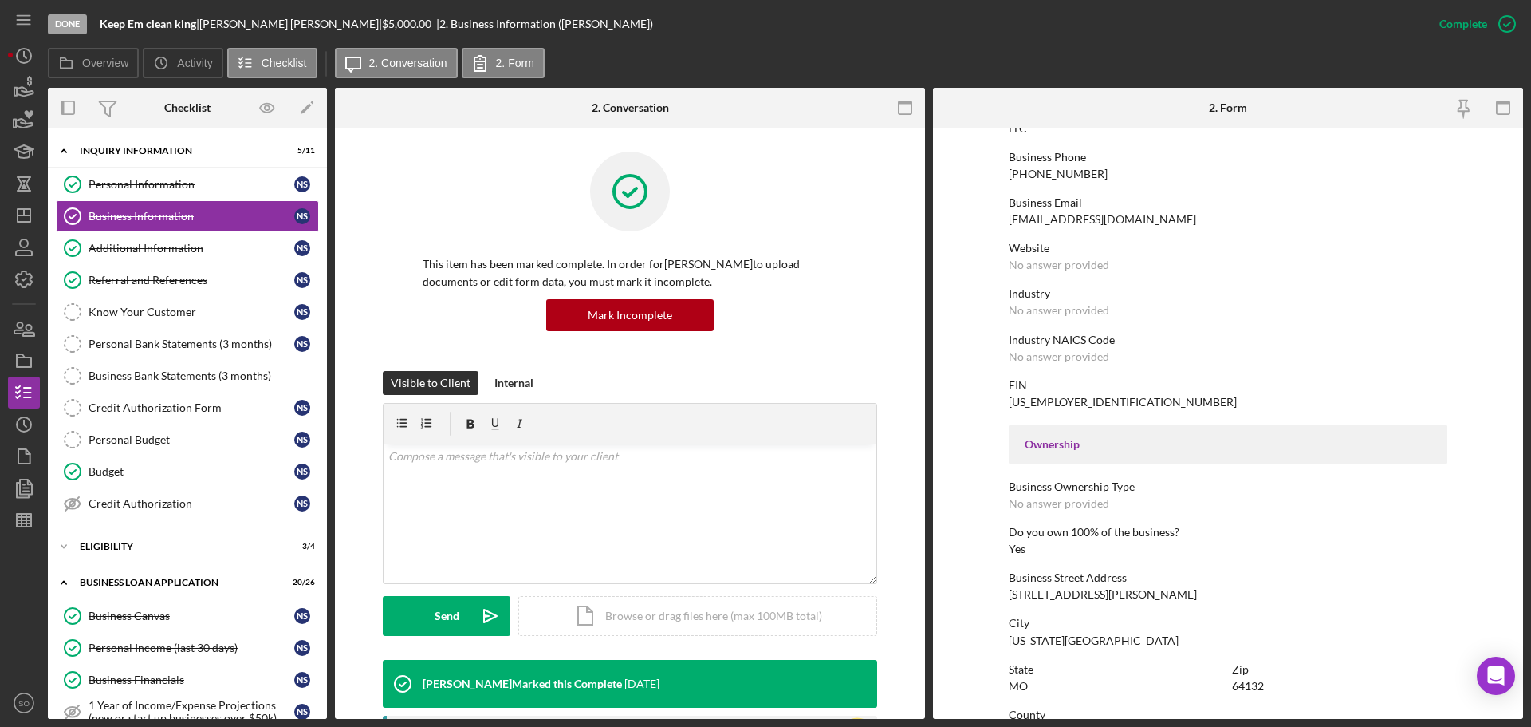
scroll to position [319, 0]
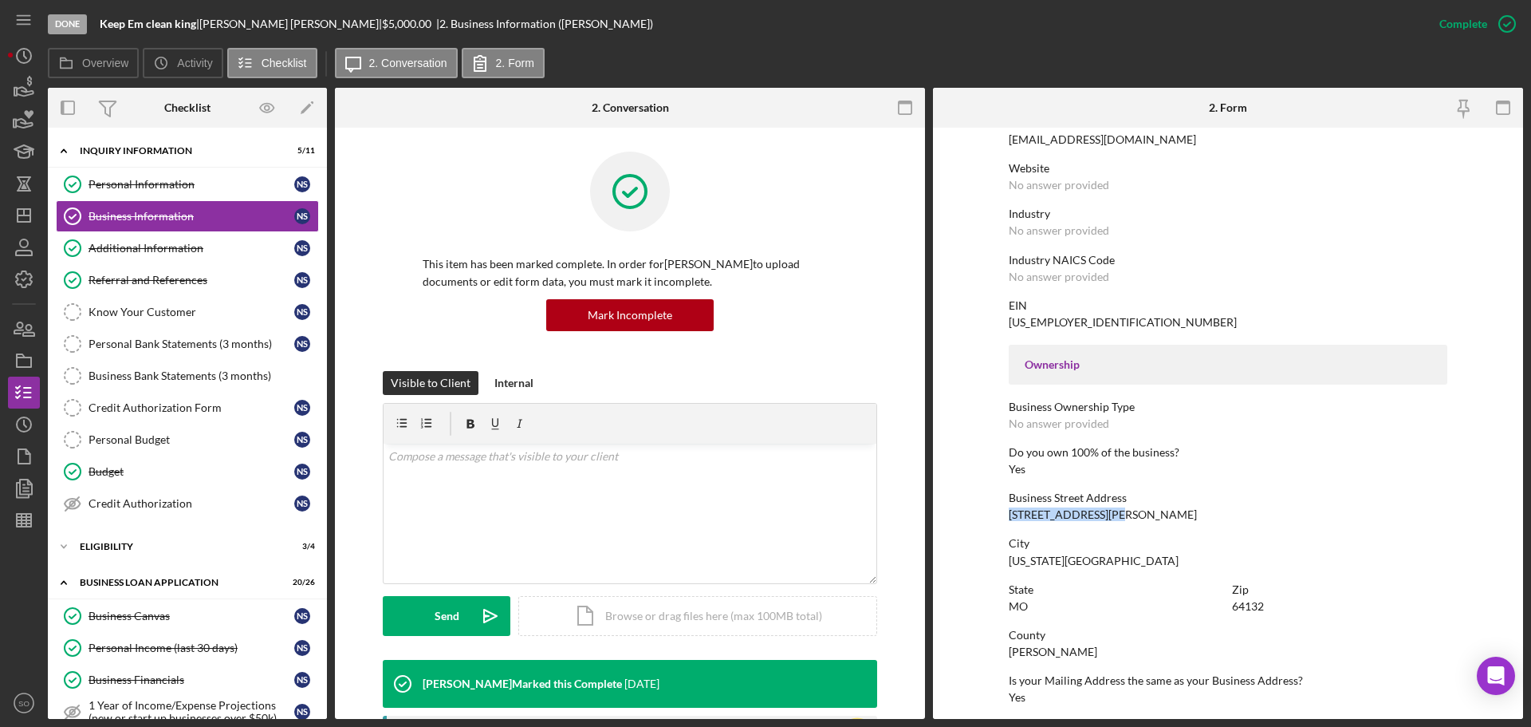
drag, startPoint x: 1122, startPoint y: 519, endPoint x: 1006, endPoint y: 518, distance: 115.7
click at [1009, 518] on div "Business Street Address [STREET_ADDRESS][PERSON_NAME]" at bounding box center [1228, 506] width 439 height 30
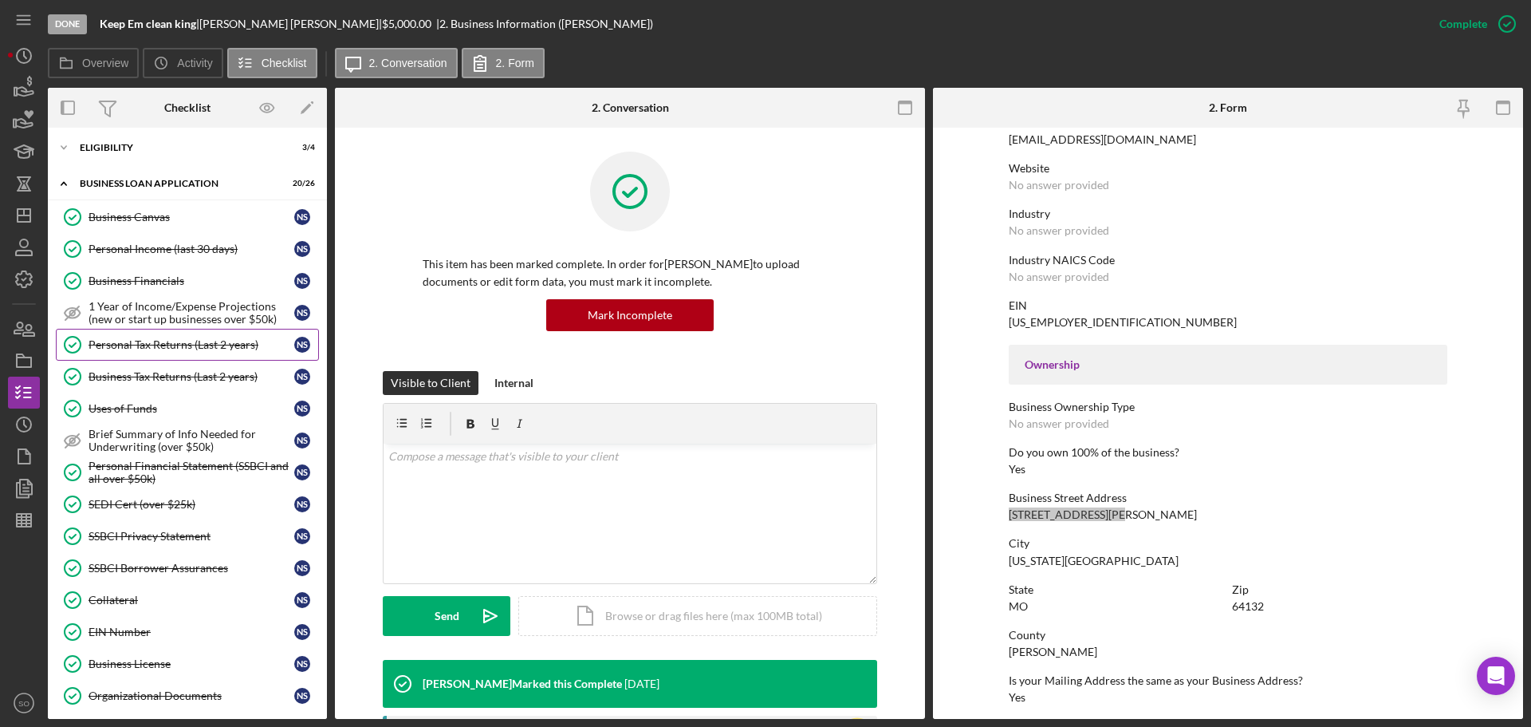
scroll to position [558, 0]
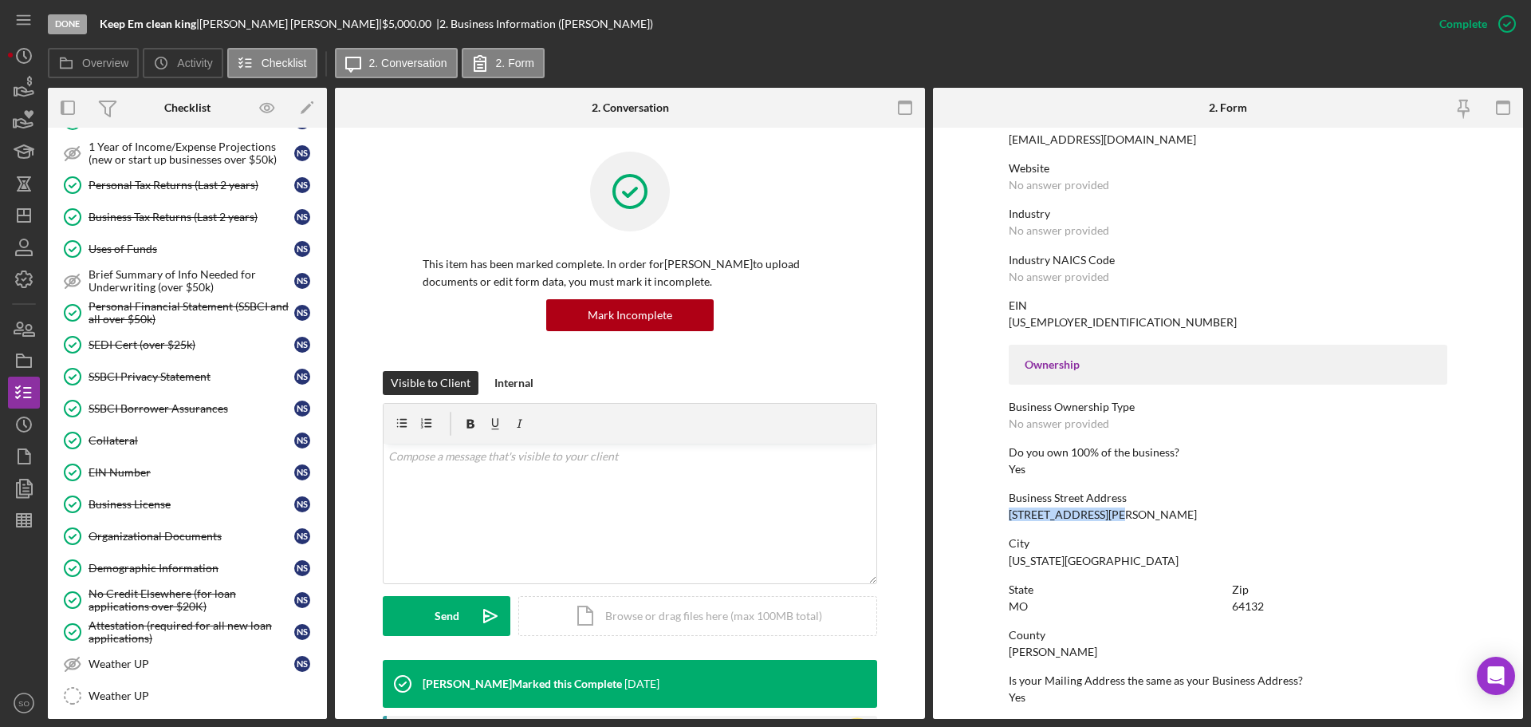
drag, startPoint x: 159, startPoint y: 347, endPoint x: 863, endPoint y: 341, distance: 704.2
click at [159, 347] on div "SEDI Cert (over $25k)" at bounding box center [192, 344] width 206 height 13
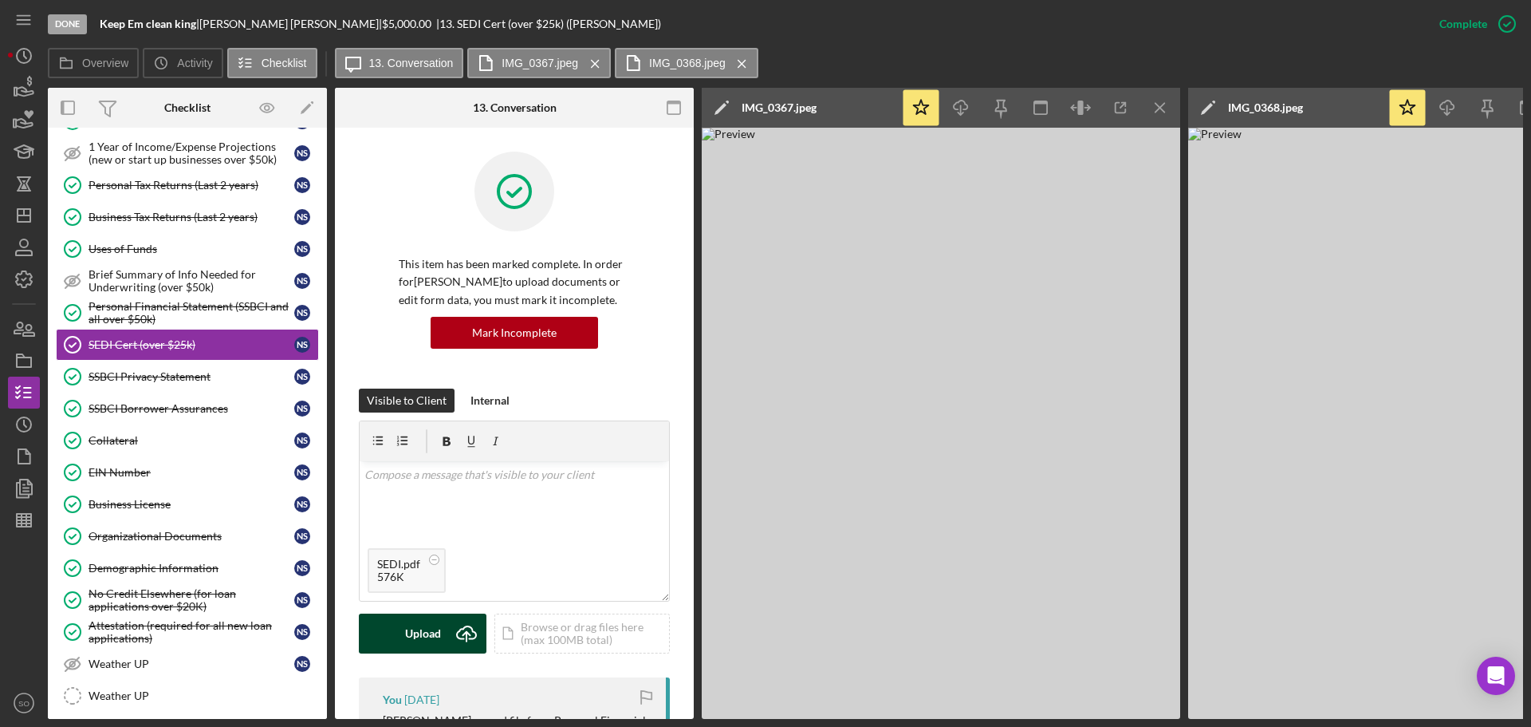
click at [419, 629] on div "Upload" at bounding box center [423, 633] width 36 height 40
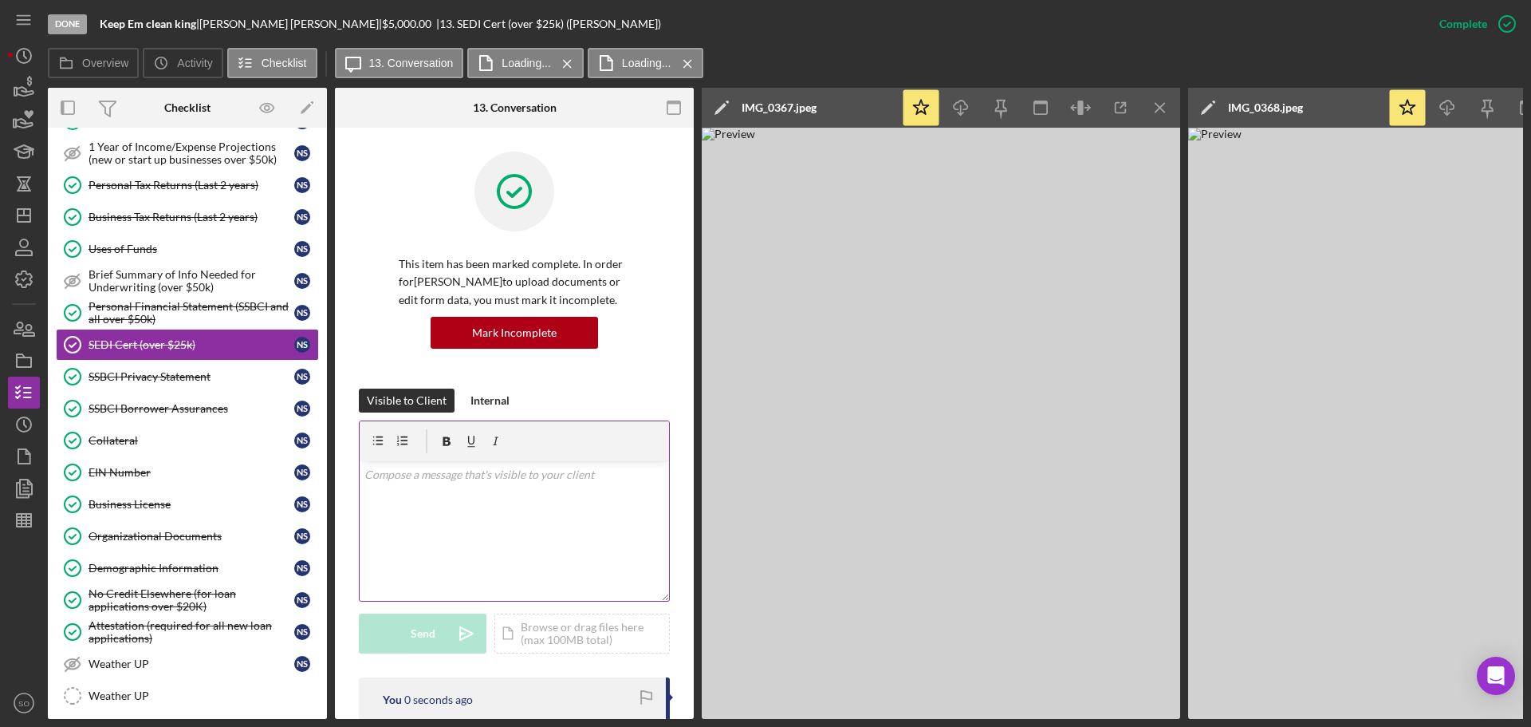
scroll to position [239, 0]
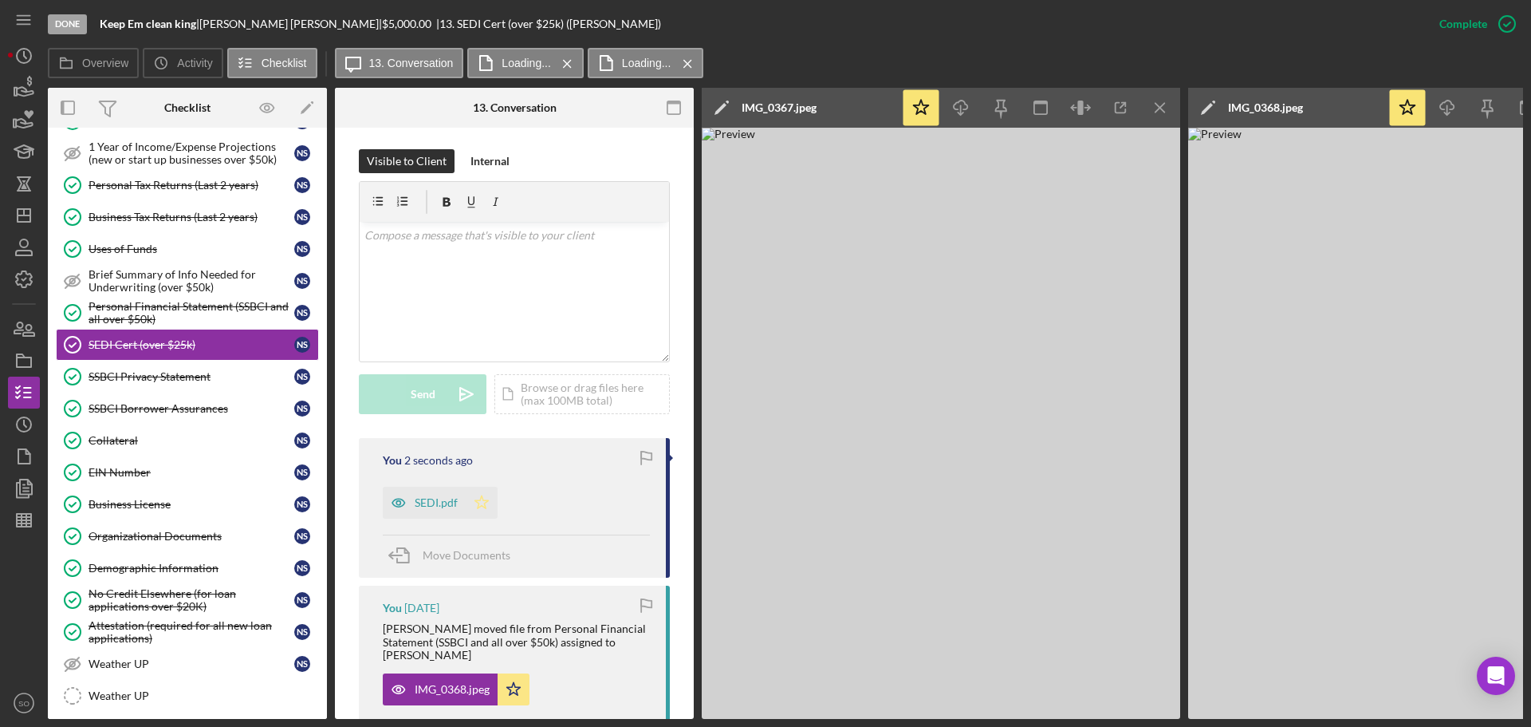
click at [482, 501] on icon "Icon/Star" at bounding box center [482, 502] width 32 height 32
click at [514, 680] on icon "Icon/Star" at bounding box center [514, 689] width 32 height 32
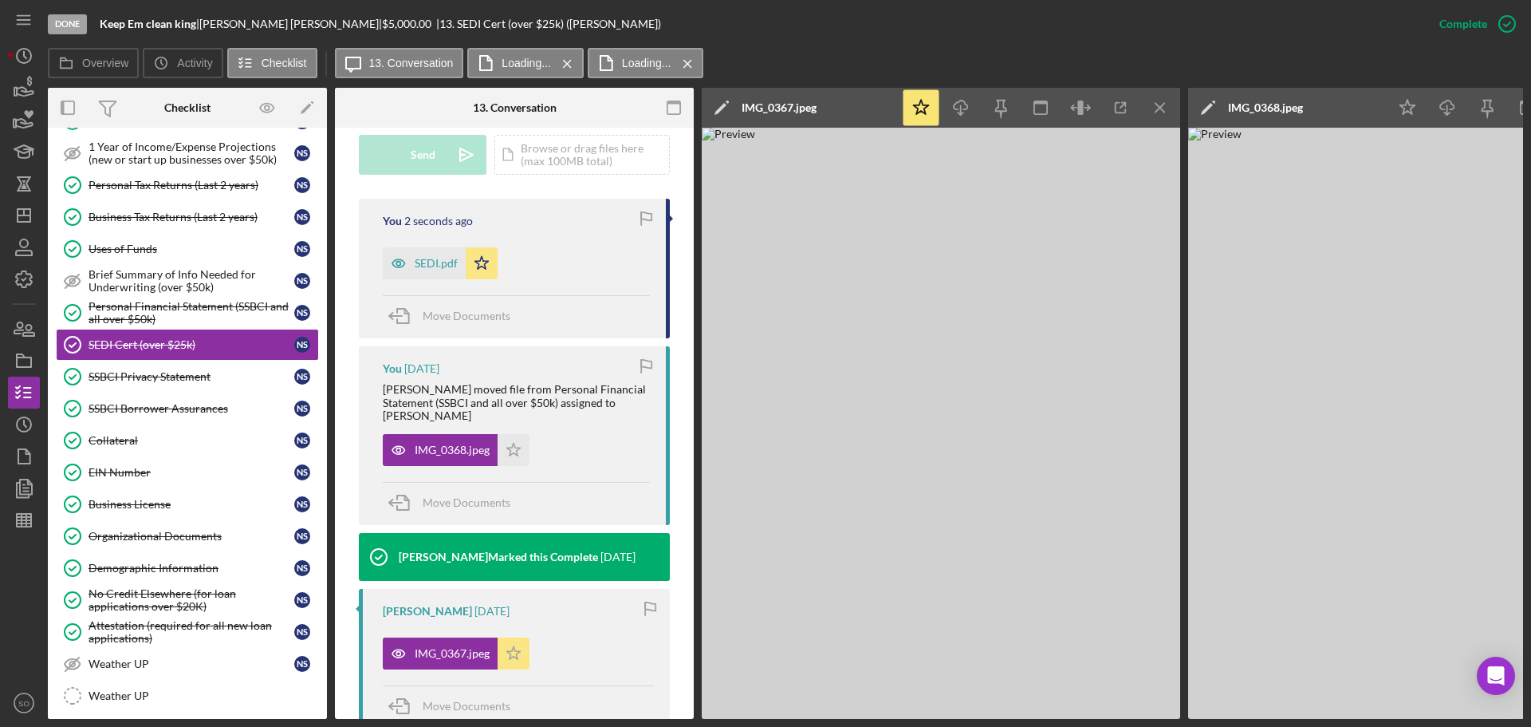
click at [517, 649] on icon "Icon/Star" at bounding box center [514, 653] width 32 height 32
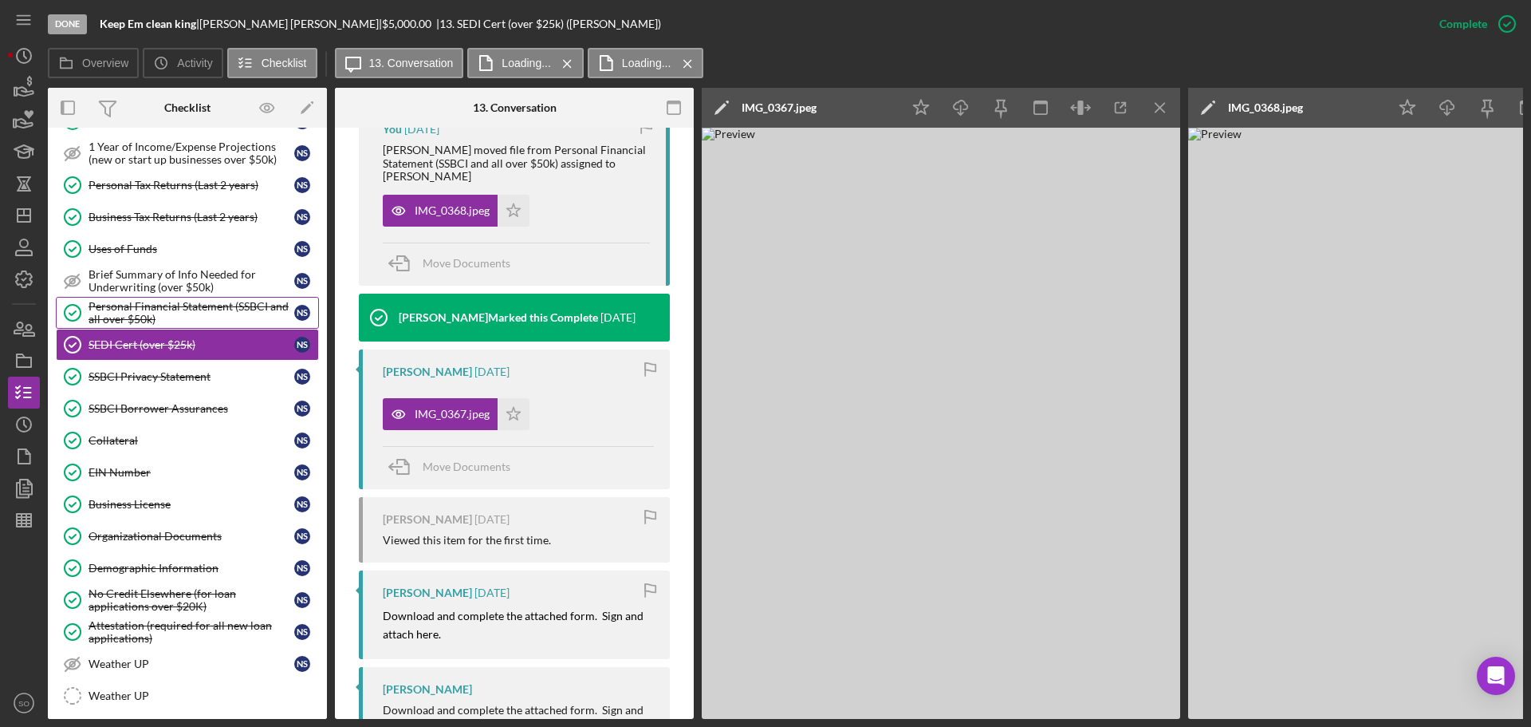
click at [173, 305] on div "Personal Financial Statement (SSBCI and all over $50k)" at bounding box center [192, 313] width 206 height 26
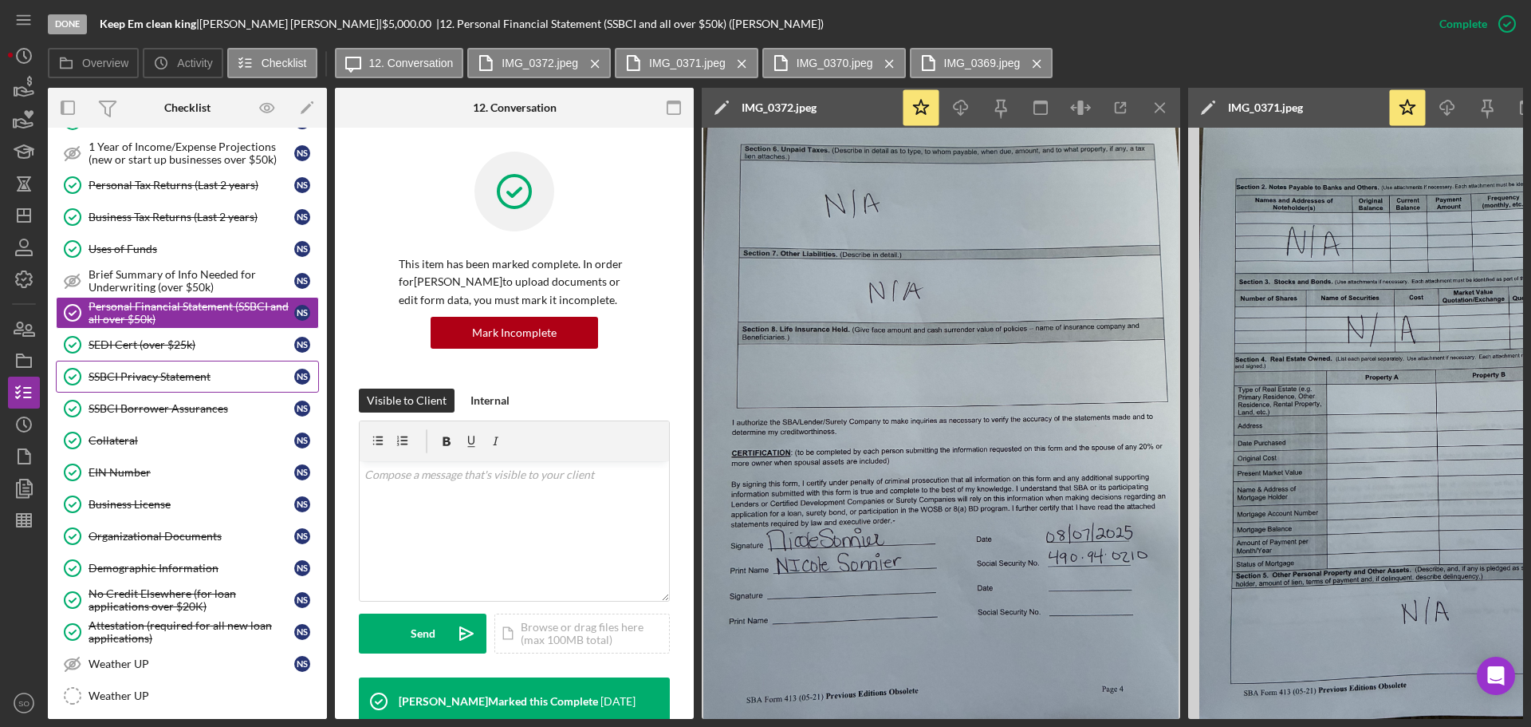
click at [150, 373] on div "SSBCI Privacy Statement" at bounding box center [192, 376] width 206 height 13
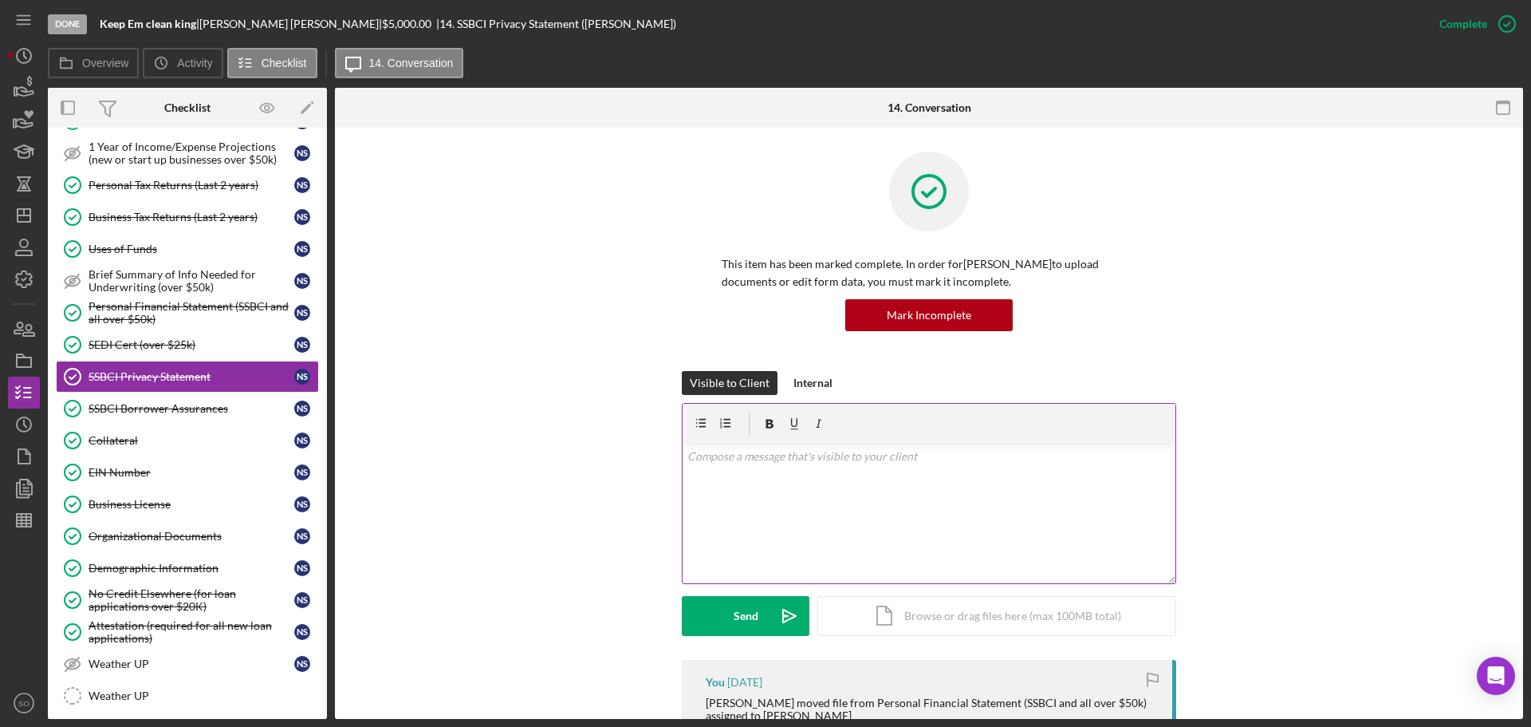
scroll to position [239, 0]
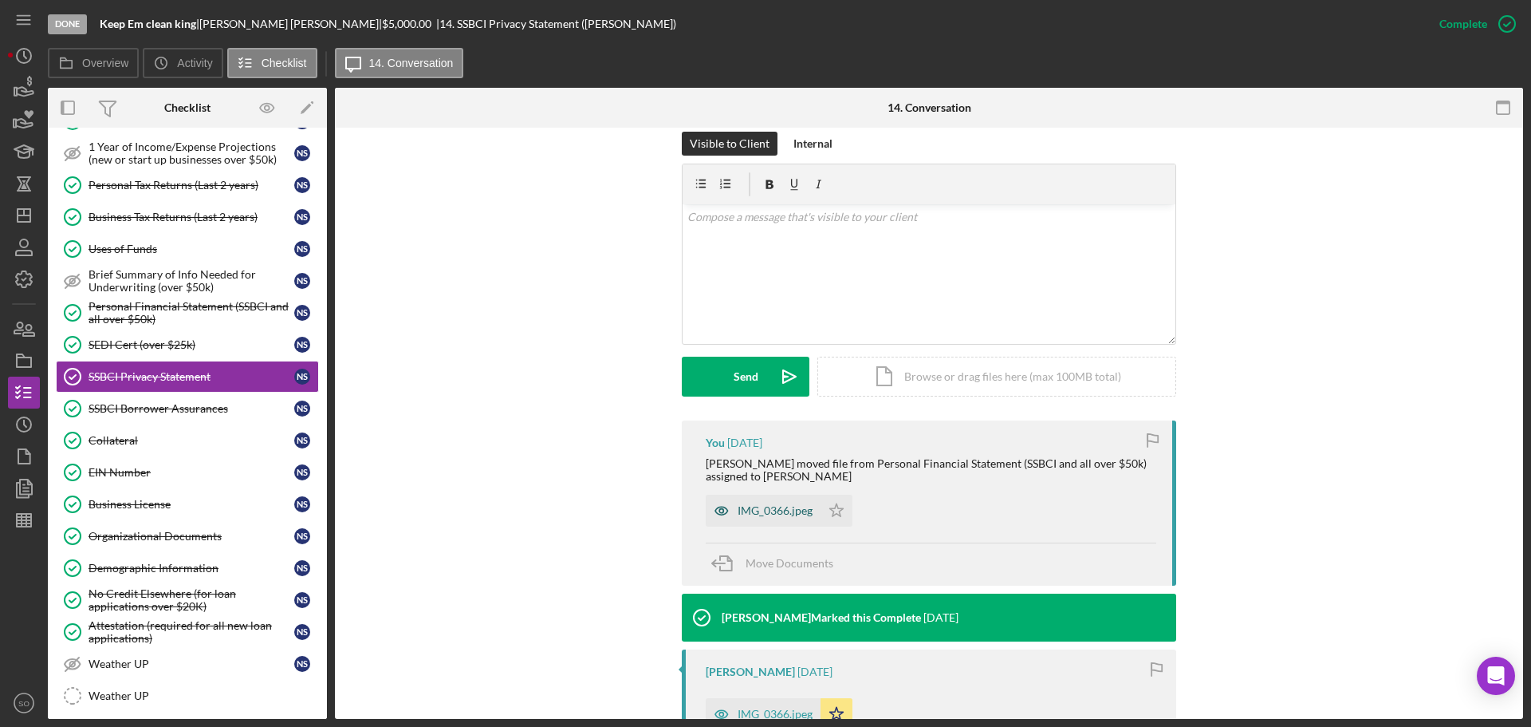
click at [775, 513] on div "IMG_0366.jpeg" at bounding box center [775, 510] width 75 height 13
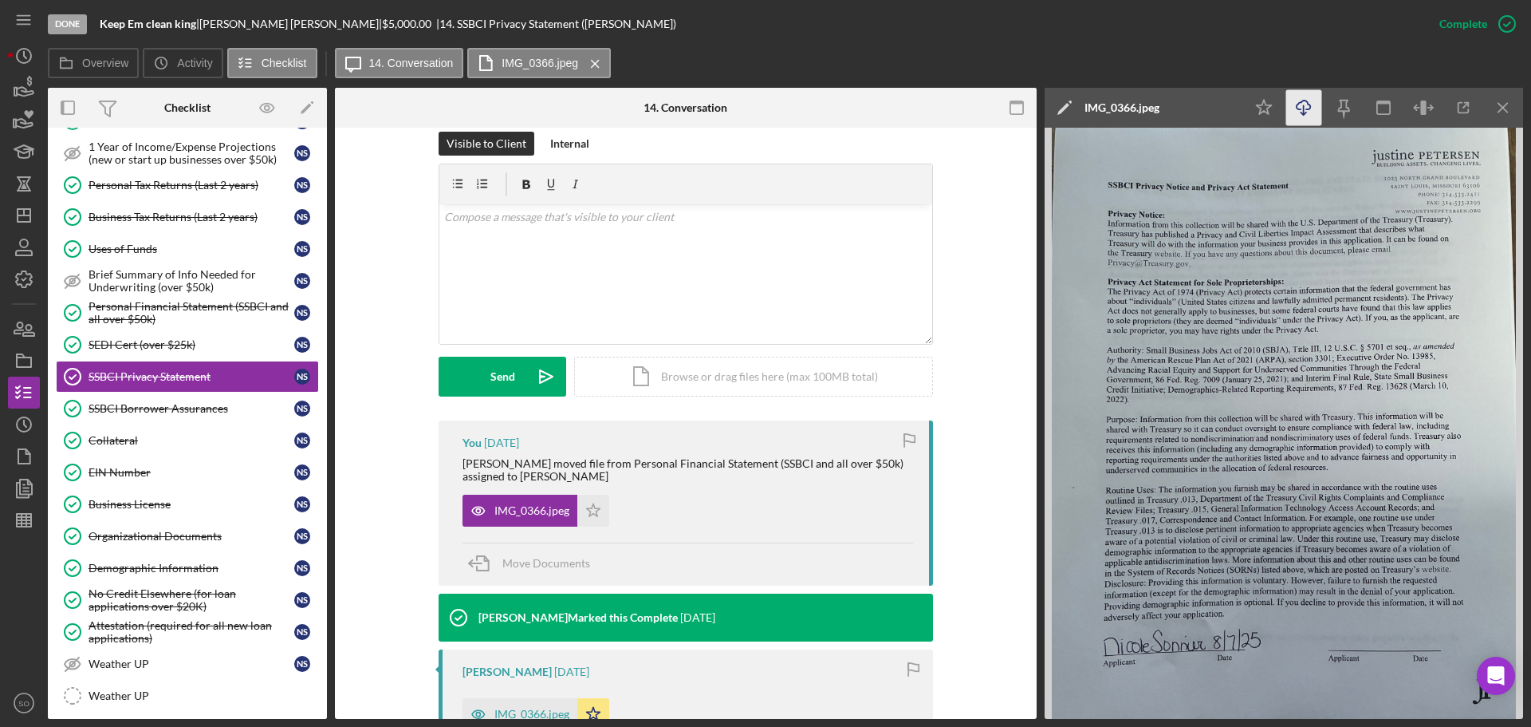
click at [1299, 106] on icon "Icon/Download" at bounding box center [1304, 108] width 36 height 36
drag, startPoint x: 137, startPoint y: 412, endPoint x: 160, endPoint y: 408, distance: 22.7
click at [137, 412] on div "SSBCI Borrower Assurances" at bounding box center [192, 408] width 206 height 13
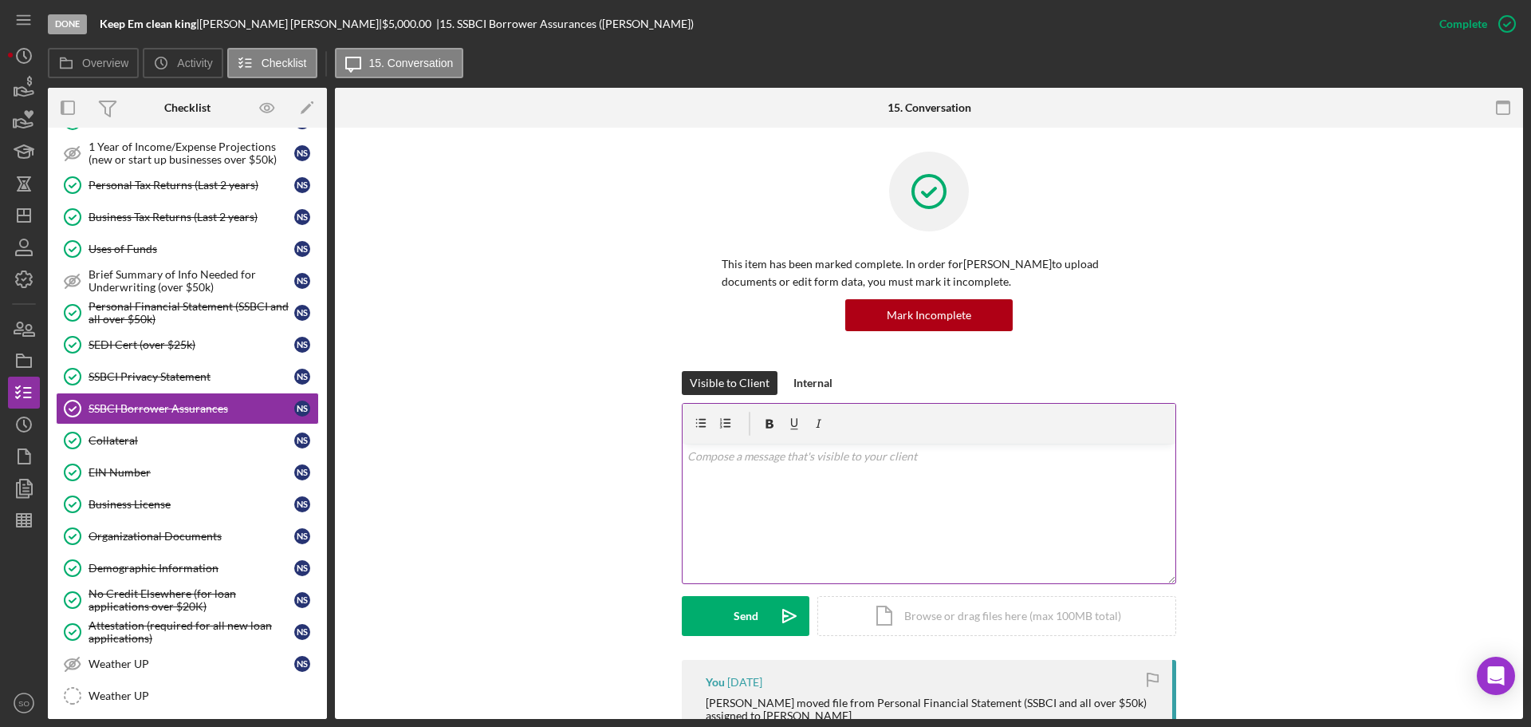
scroll to position [239, 0]
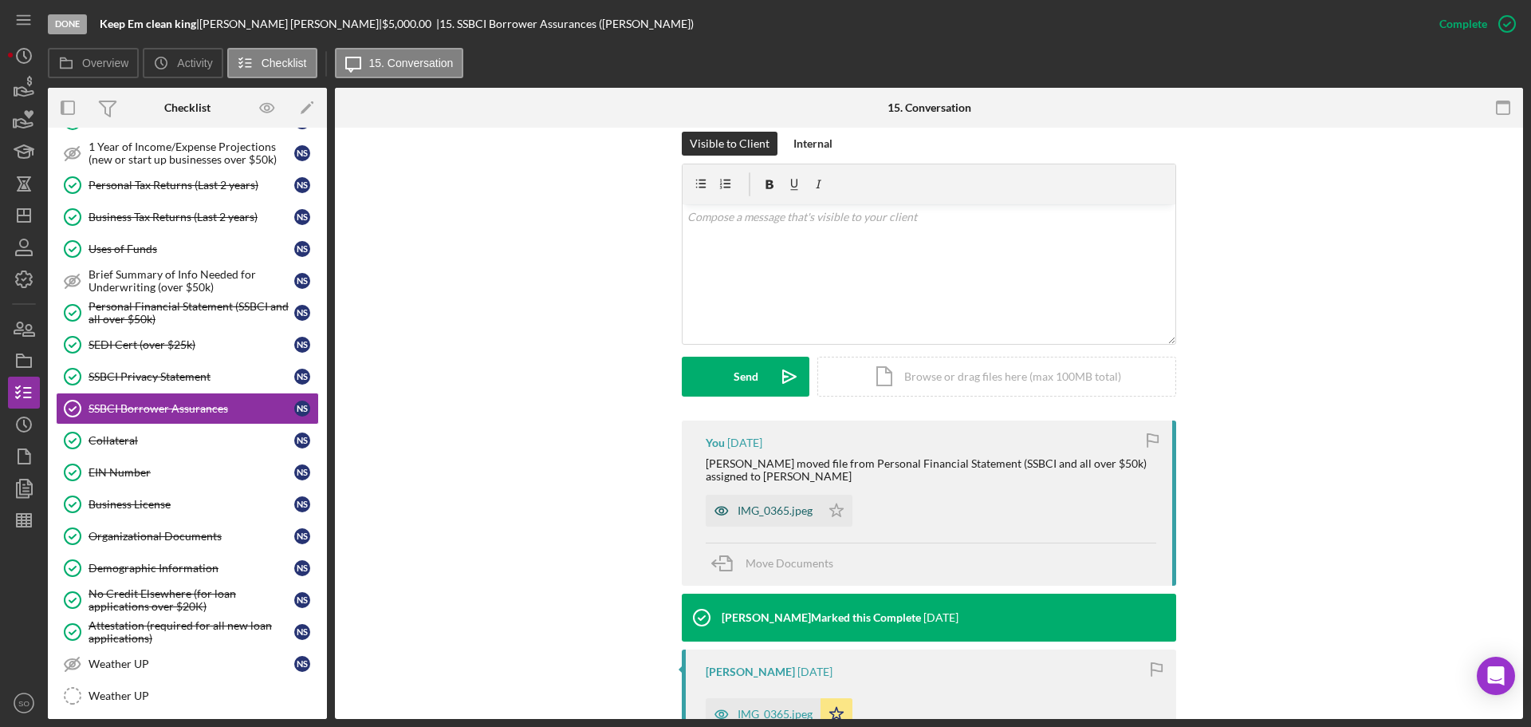
click at [744, 506] on div "IMG_0365.jpeg" at bounding box center [775, 510] width 75 height 13
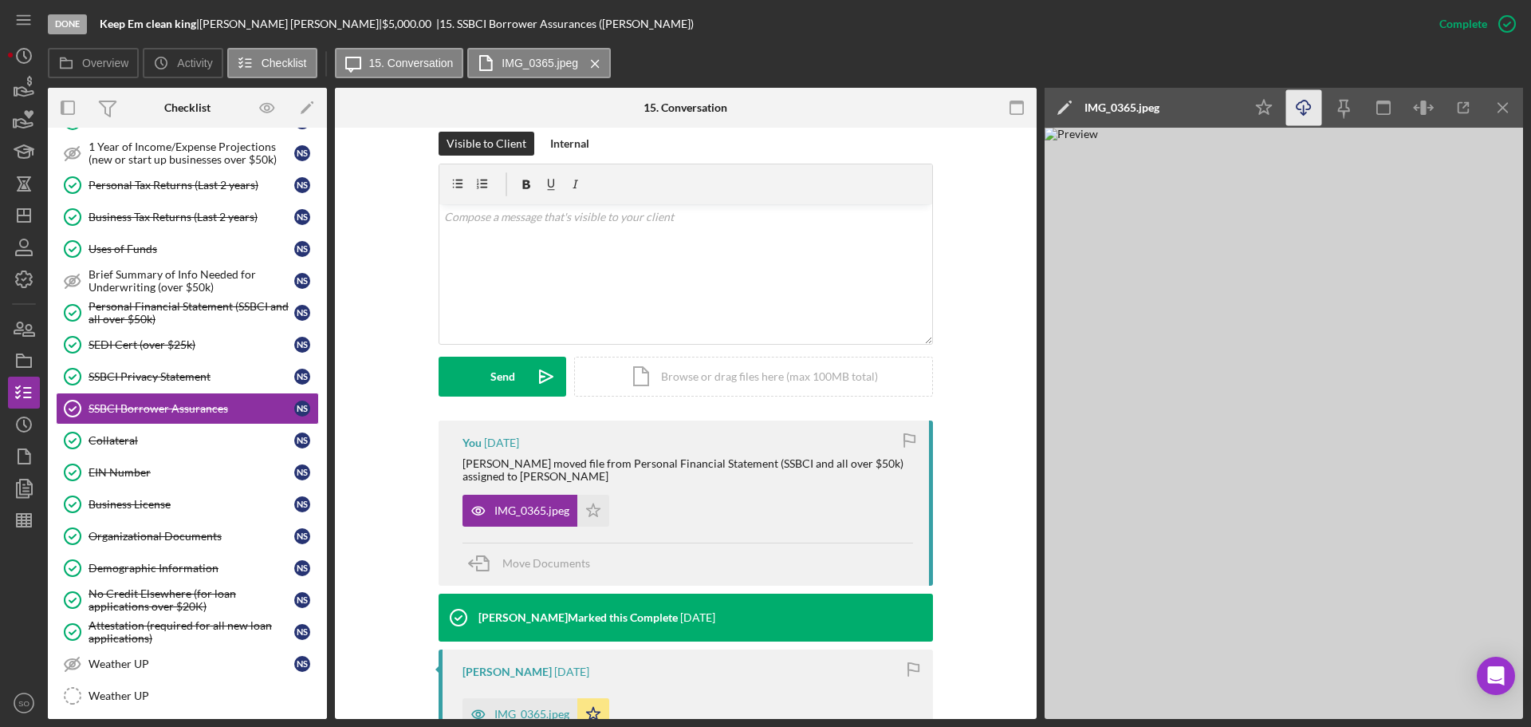
click at [1313, 103] on icon "Icon/Download" at bounding box center [1304, 108] width 36 height 36
click at [22, 489] on icon "button" at bounding box center [24, 488] width 40 height 40
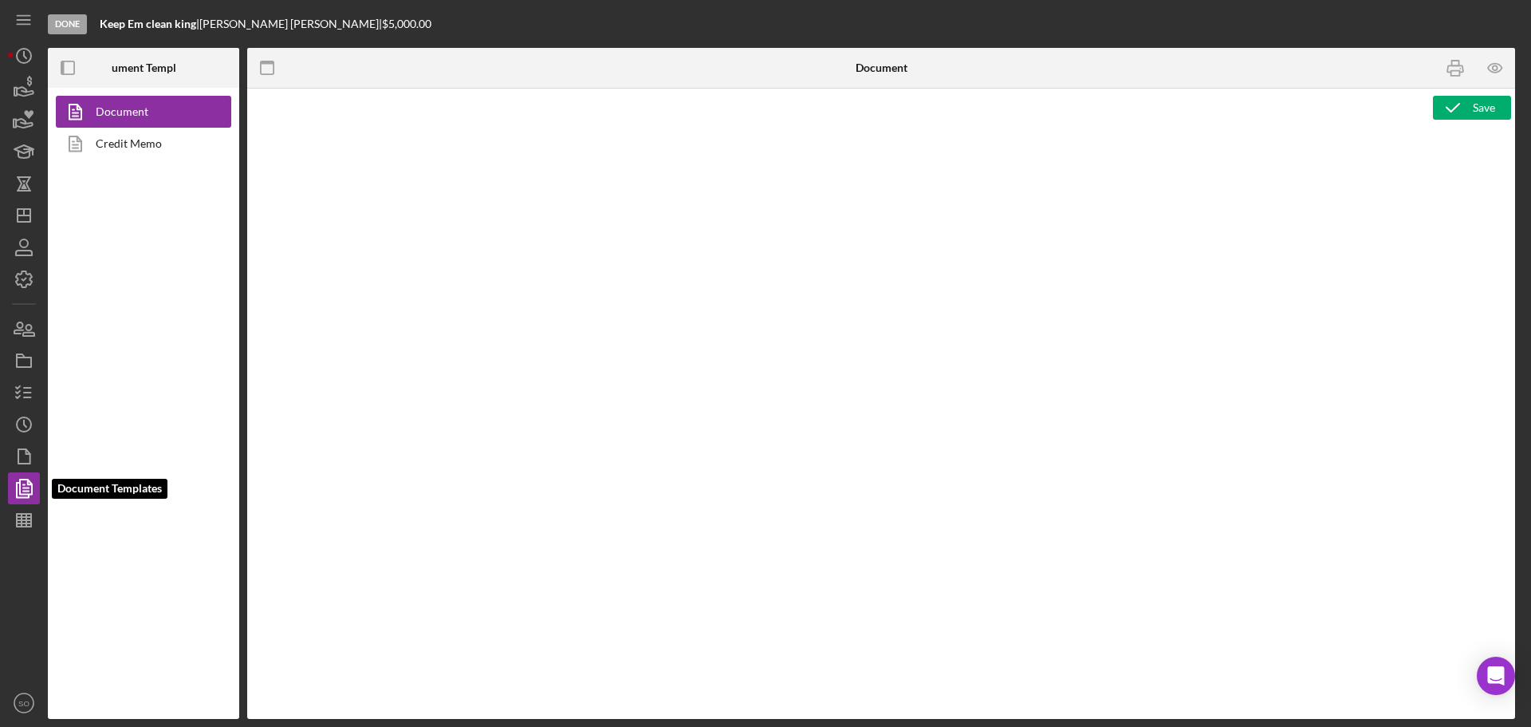
type textarea "Copy and paste, or create, your document template here."
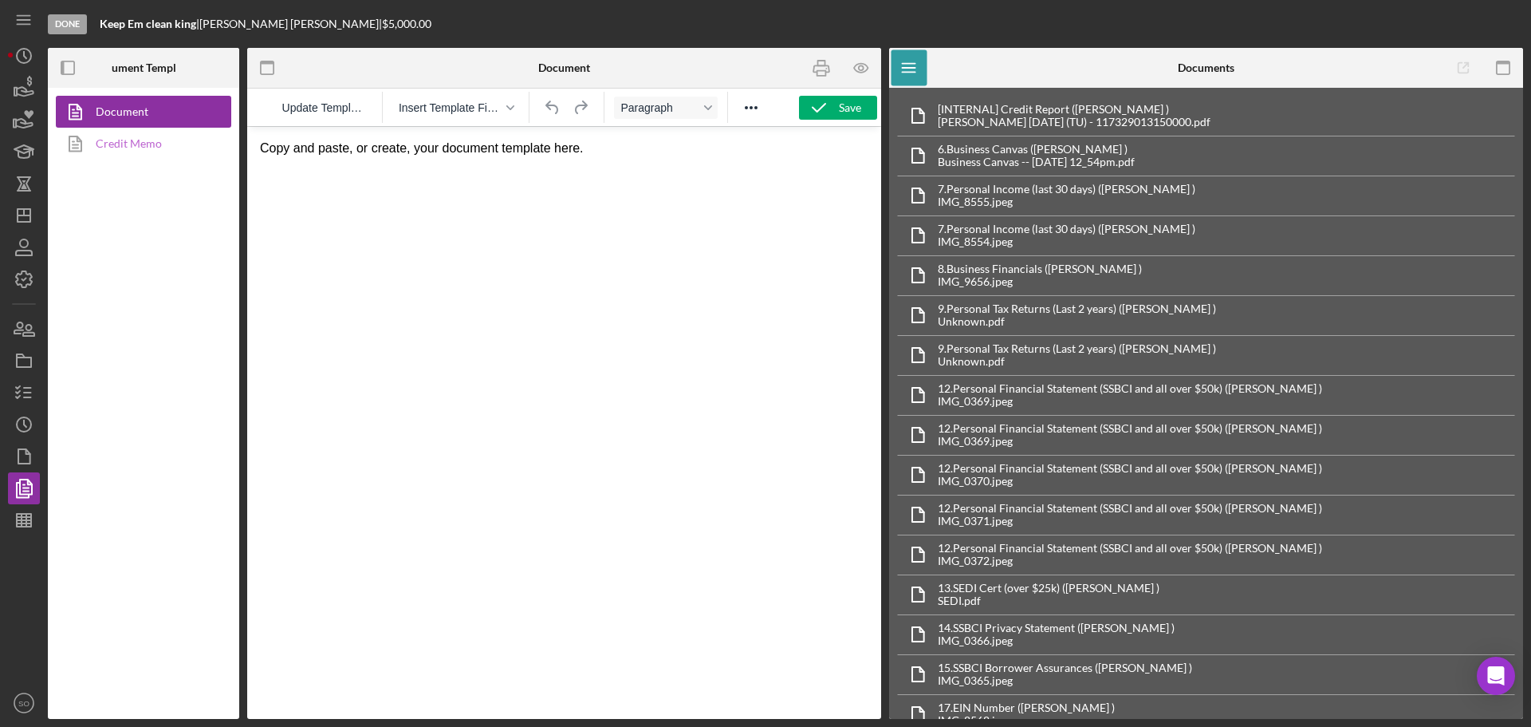
click at [154, 142] on link "Credit Memo" at bounding box center [139, 144] width 167 height 32
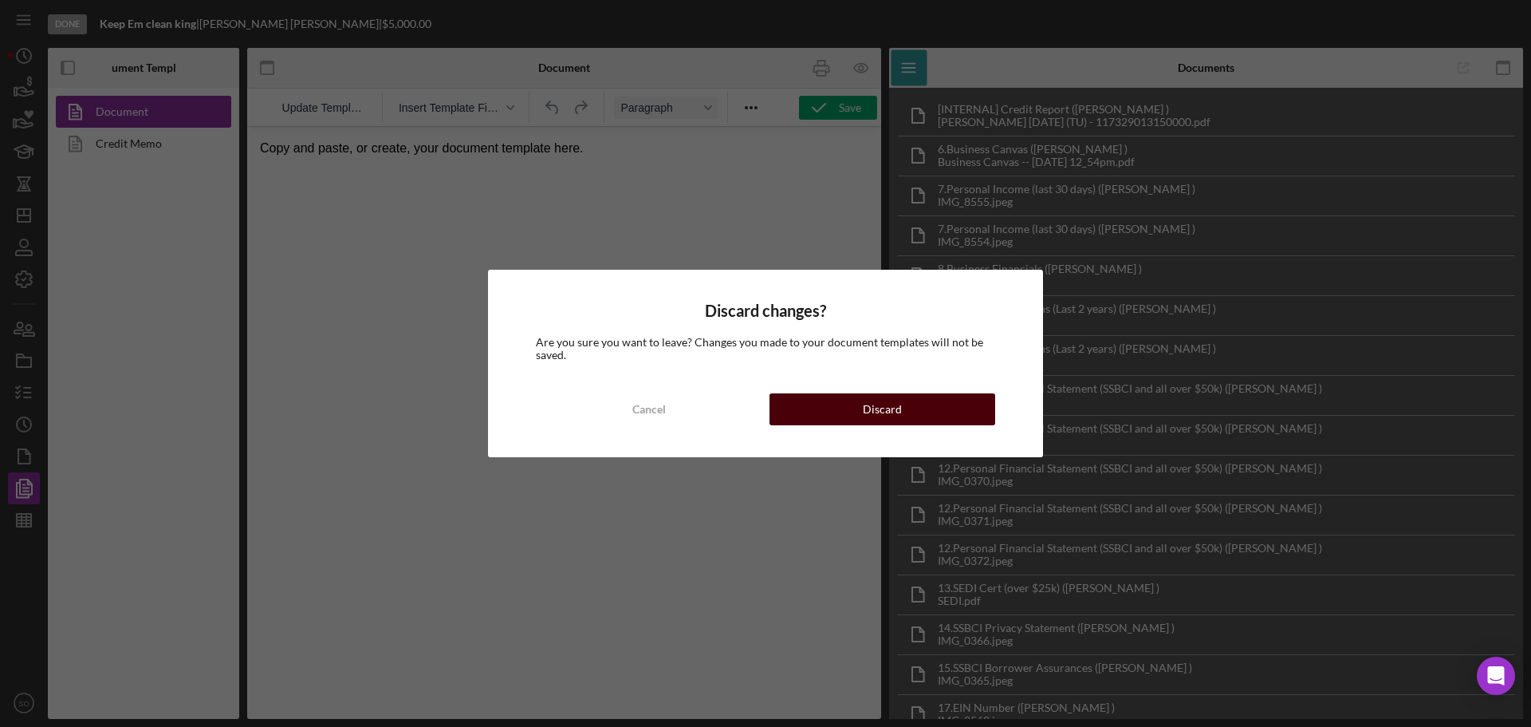
click at [837, 408] on button "Discard" at bounding box center [883, 409] width 226 height 32
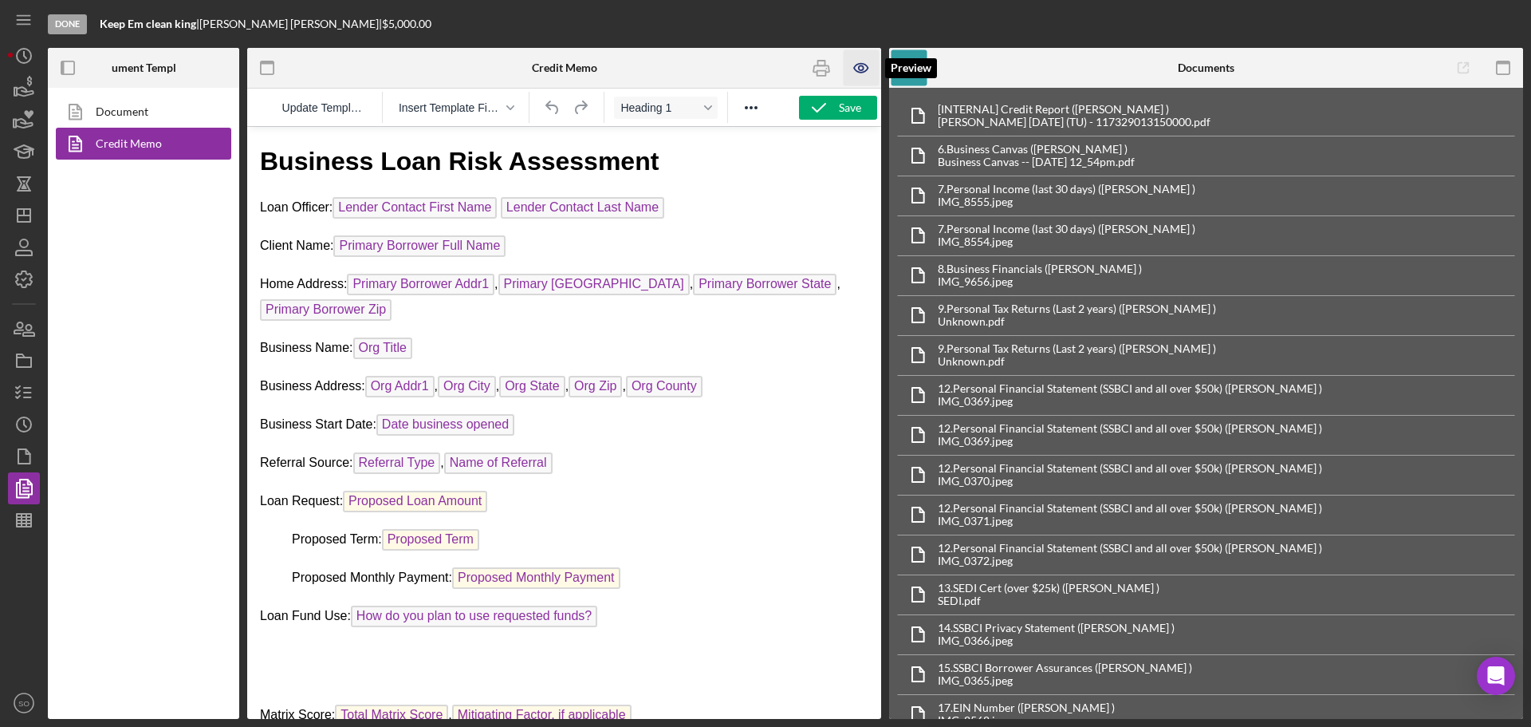
click at [861, 67] on icon "button" at bounding box center [862, 68] width 36 height 36
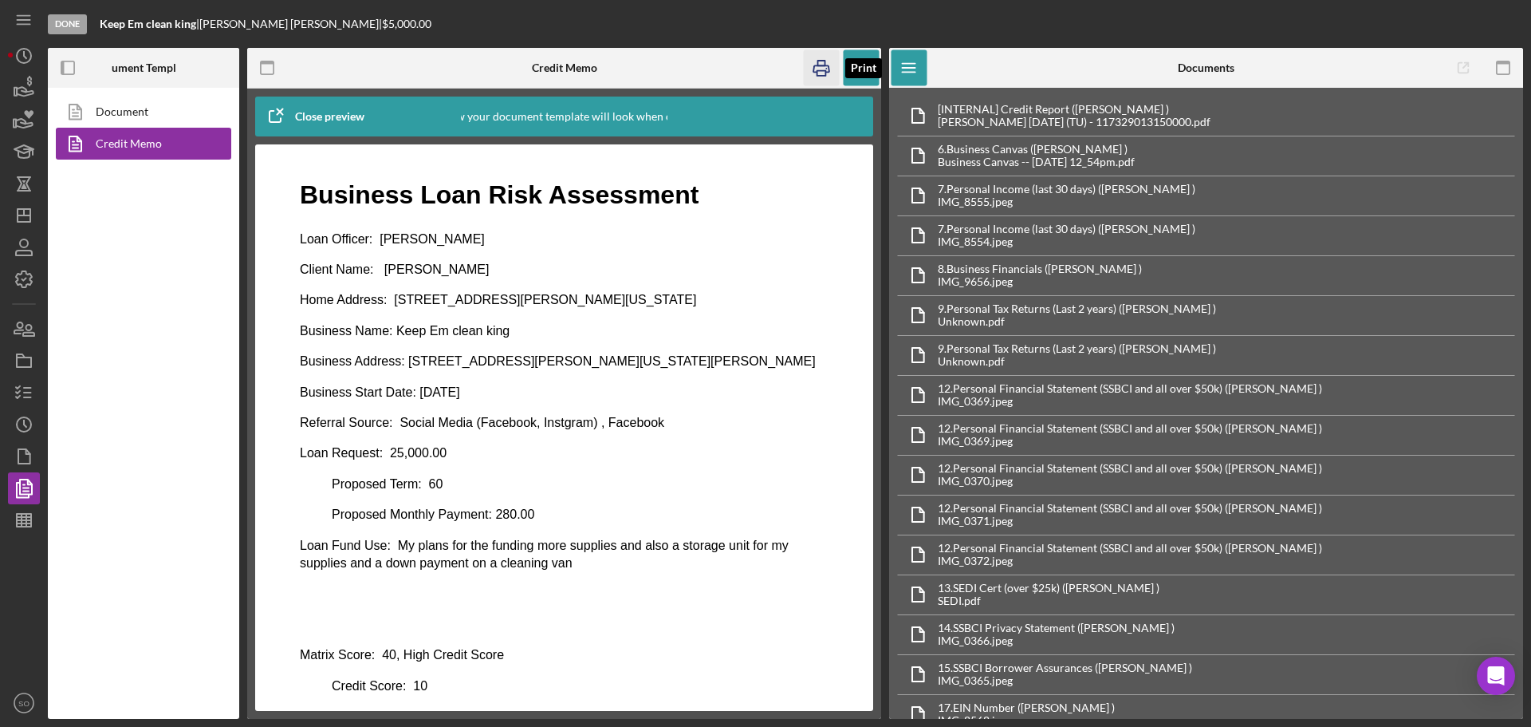
click at [817, 69] on icon "button" at bounding box center [822, 68] width 36 height 36
click at [28, 392] on line "button" at bounding box center [27, 392] width 7 height 0
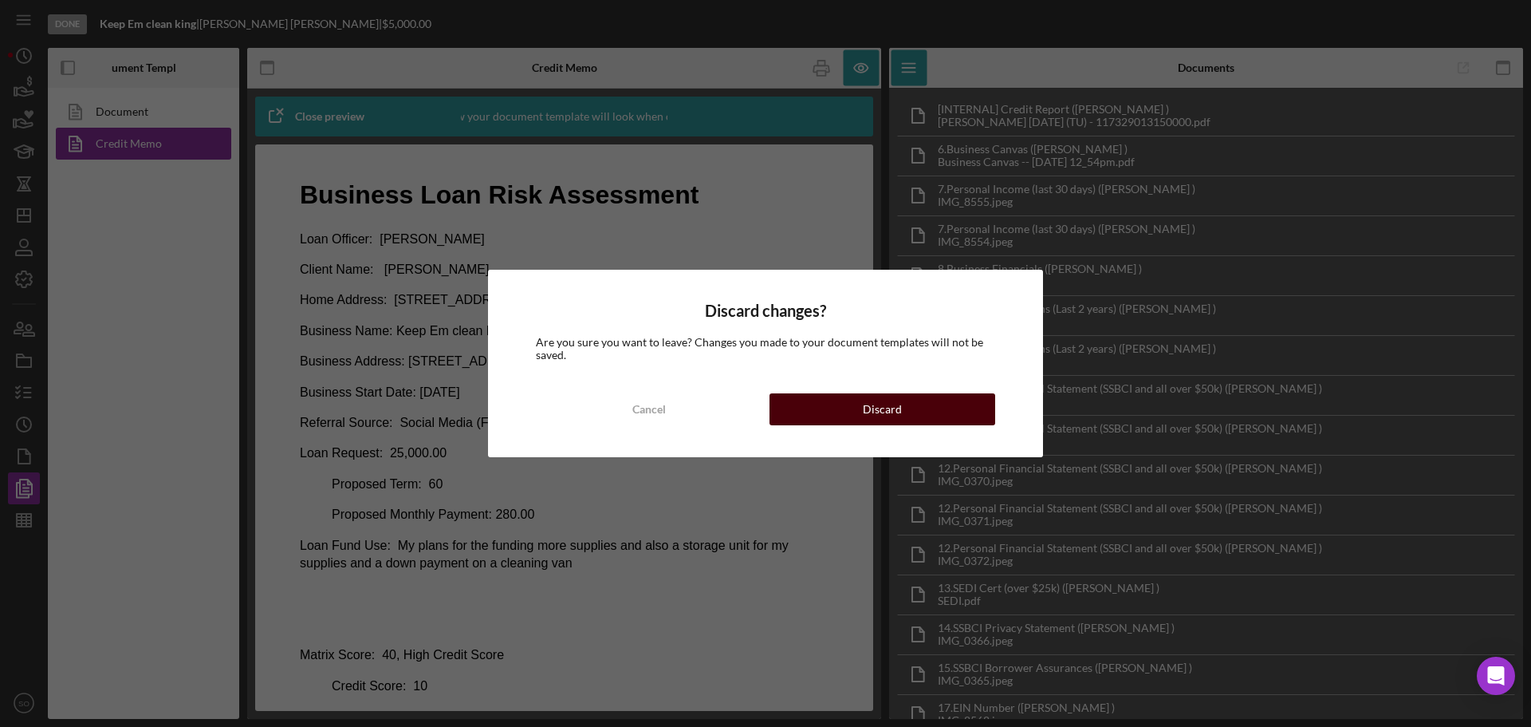
click at [832, 405] on button "Discard" at bounding box center [883, 409] width 226 height 32
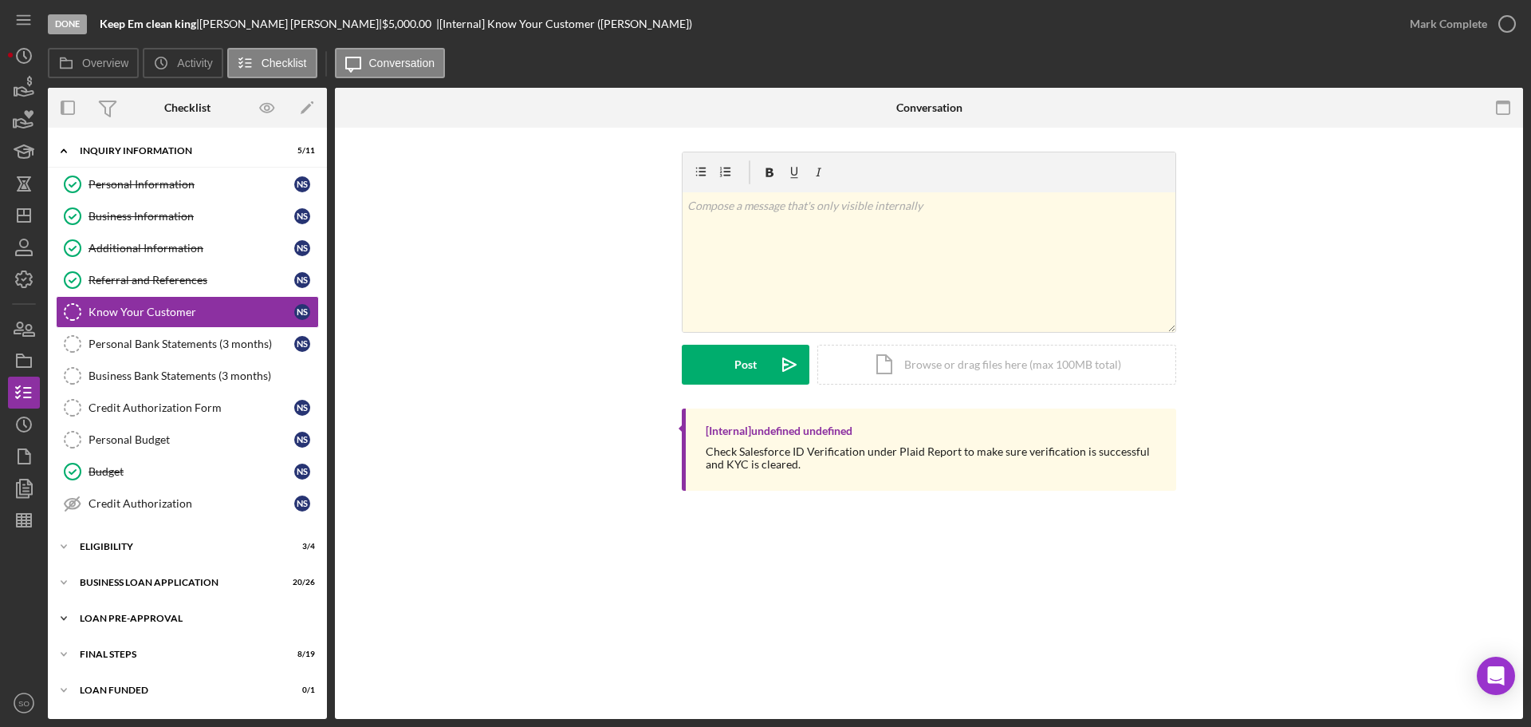
click at [137, 615] on div "LOAN PRE-APPROVAL" at bounding box center [193, 618] width 227 height 10
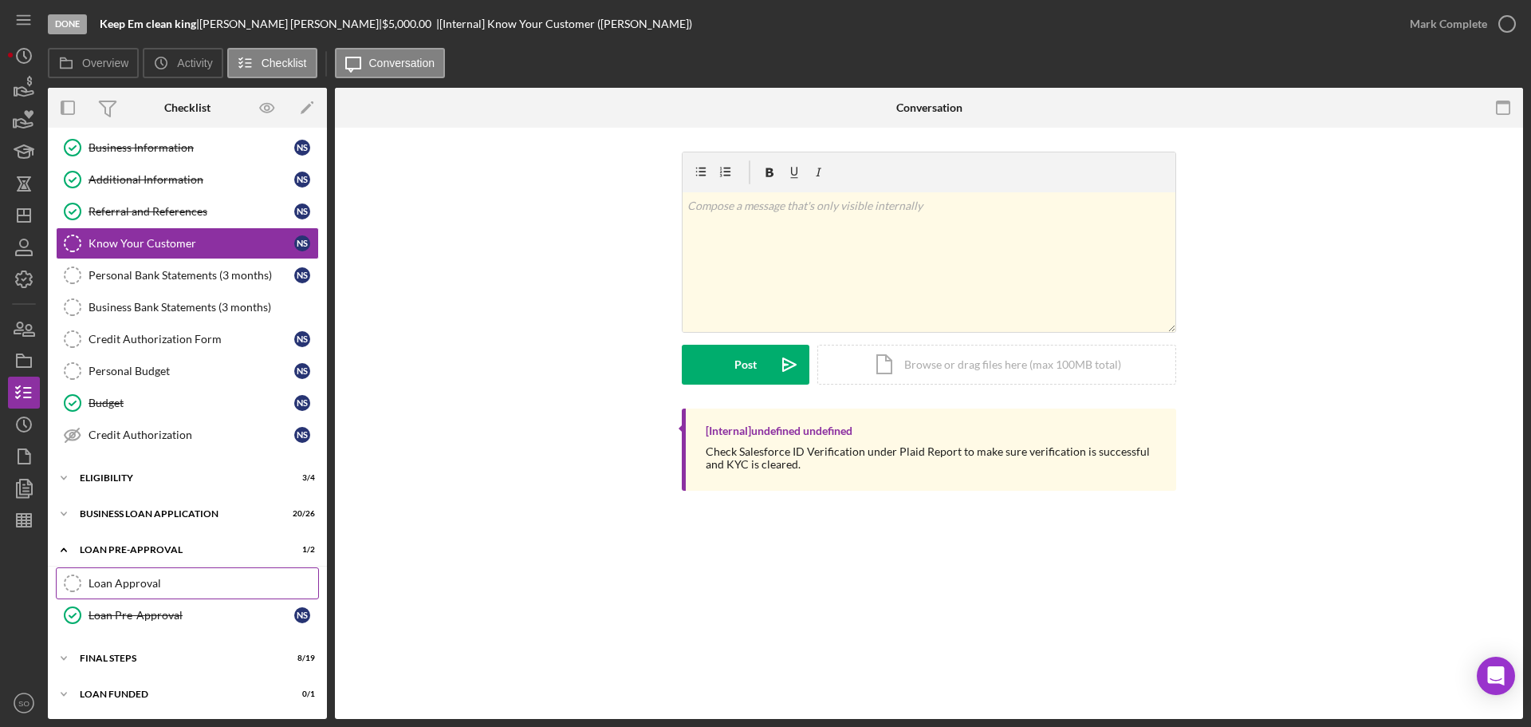
click at [151, 581] on div "Loan Approval" at bounding box center [204, 583] width 230 height 13
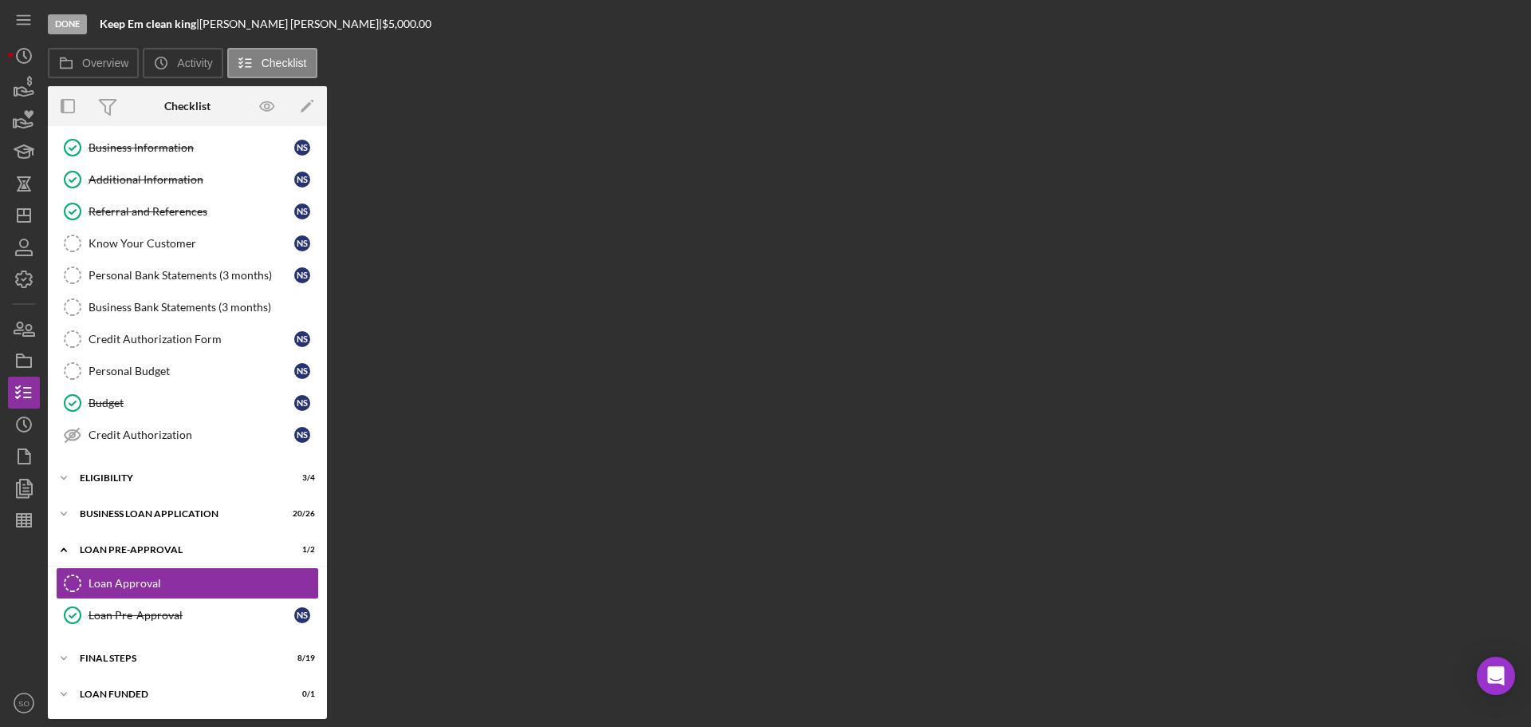
scroll to position [69, 0]
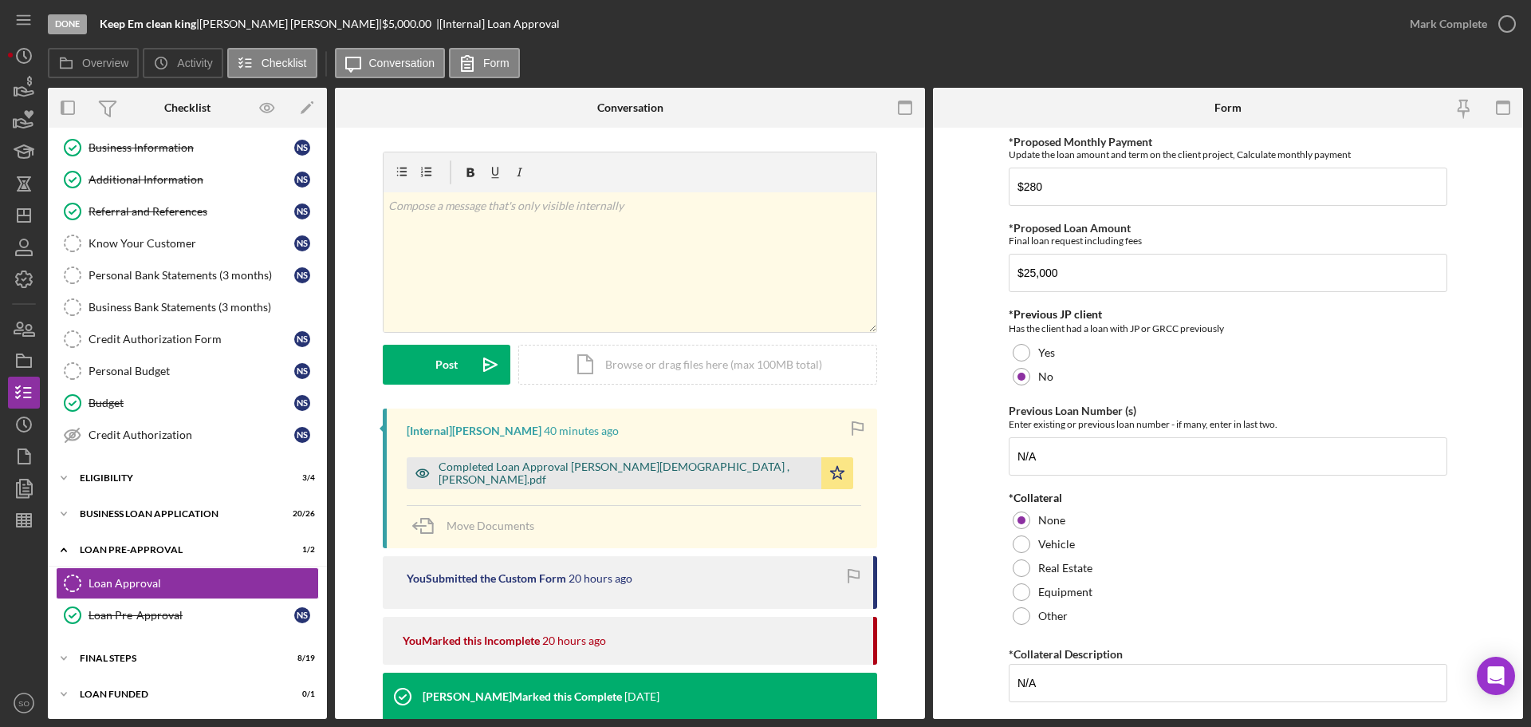
click at [636, 477] on div "Completed Loan Approval [PERSON_NAME][DEMOGRAPHIC_DATA] , [PERSON_NAME].pdf" at bounding box center [626, 473] width 375 height 26
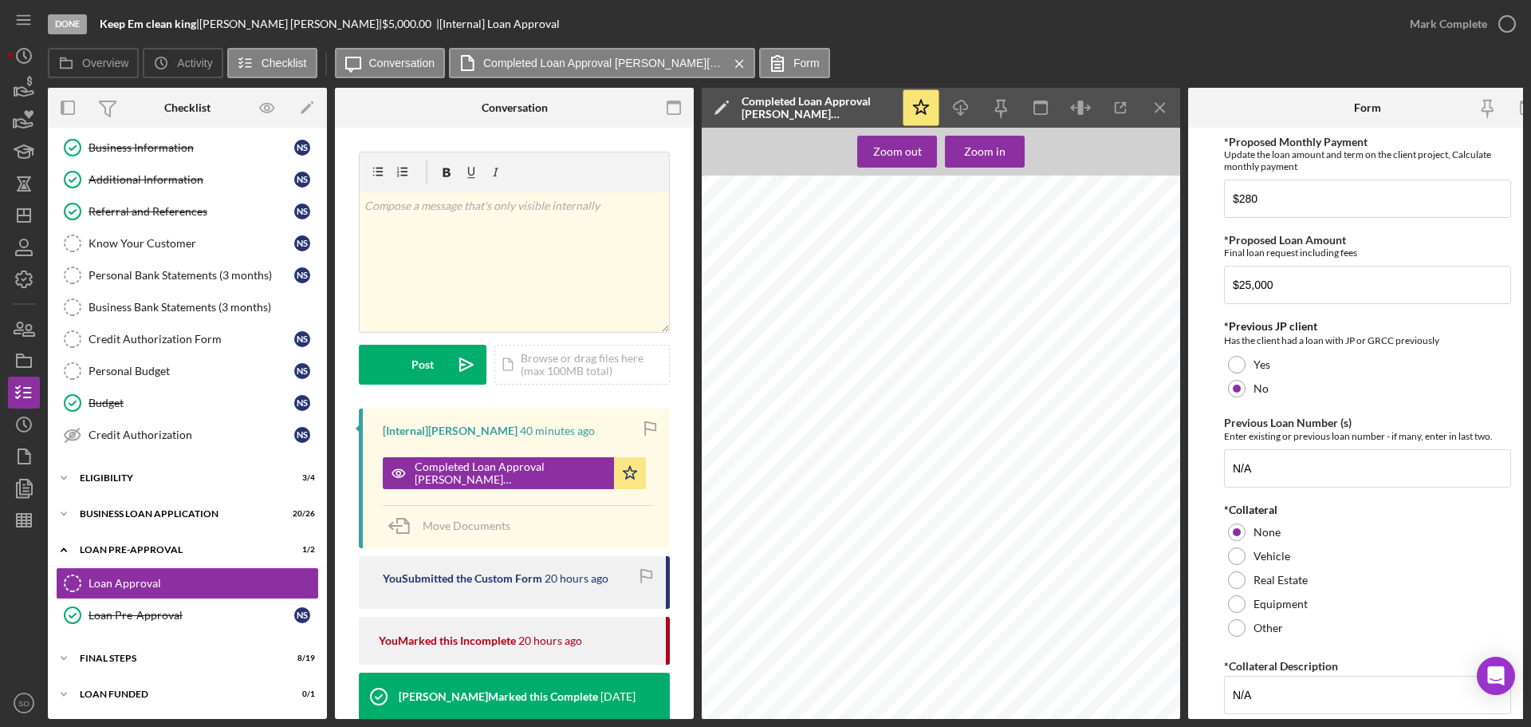
scroll to position [957, 0]
click at [956, 111] on icon "Icon/Download" at bounding box center [961, 108] width 36 height 36
